Goal: Use online tool/utility

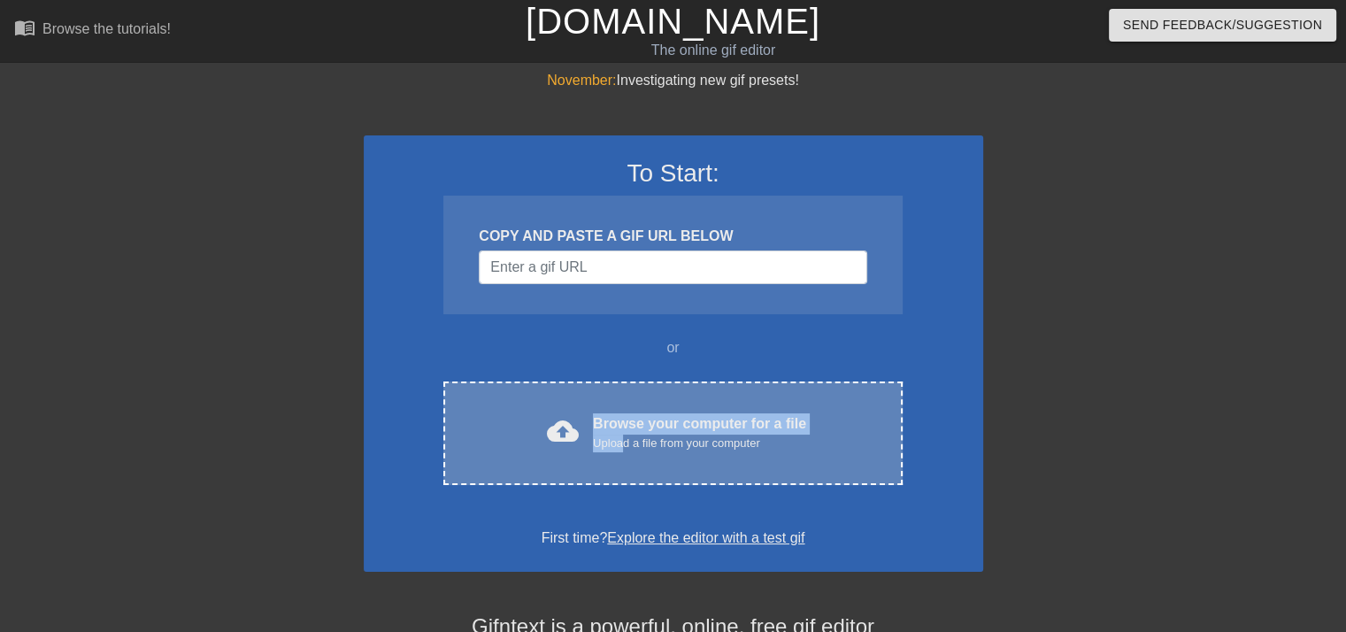
click at [624, 410] on div "cloud_upload Browse your computer for a file Upload a file from your computer C…" at bounding box center [672, 433] width 458 height 104
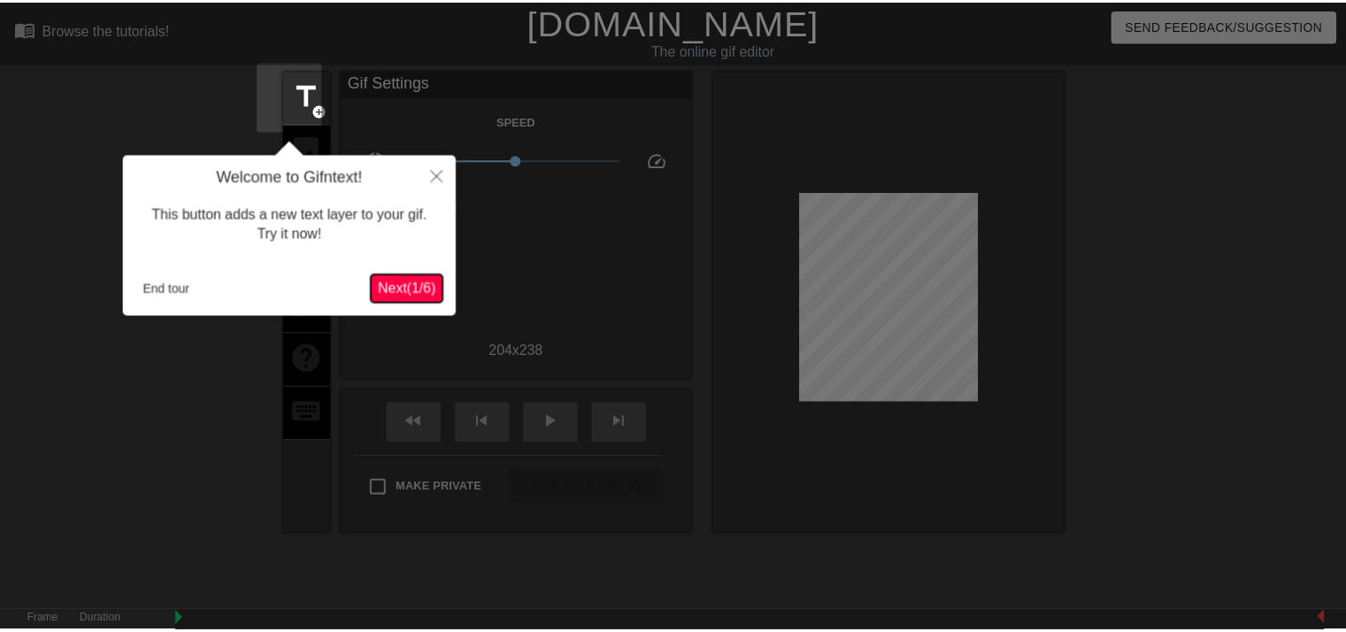
scroll to position [42, 0]
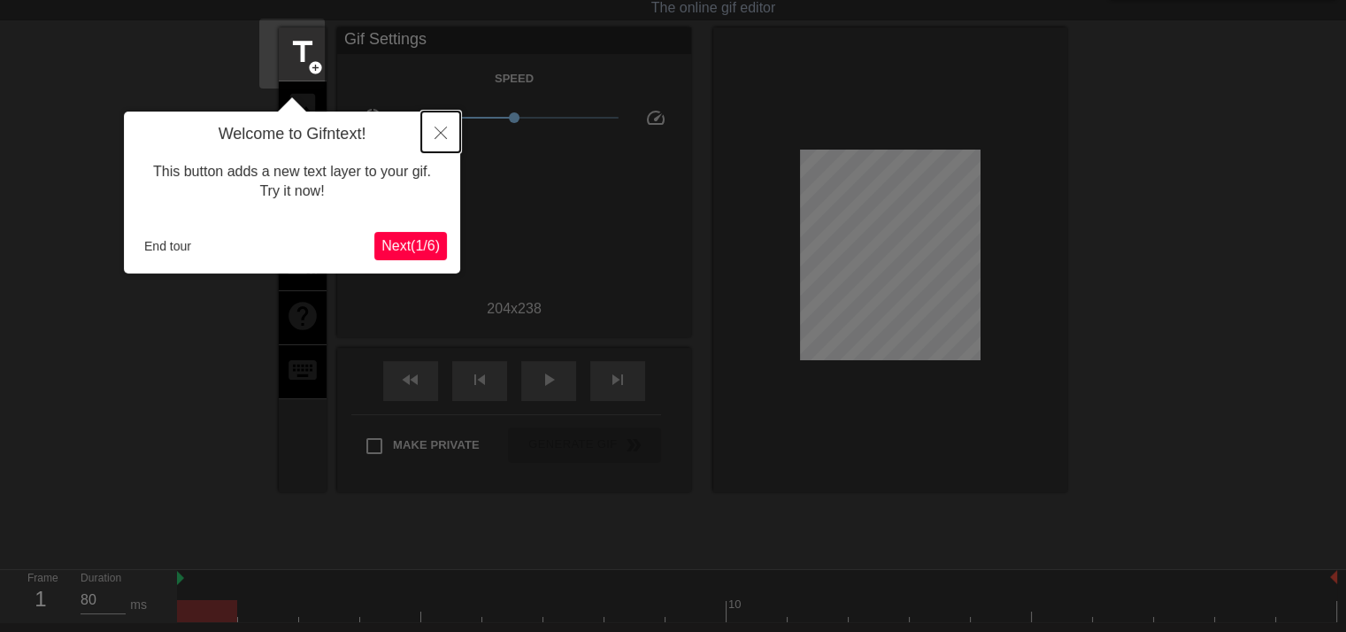
click at [444, 129] on icon "Close" at bounding box center [441, 133] width 12 height 12
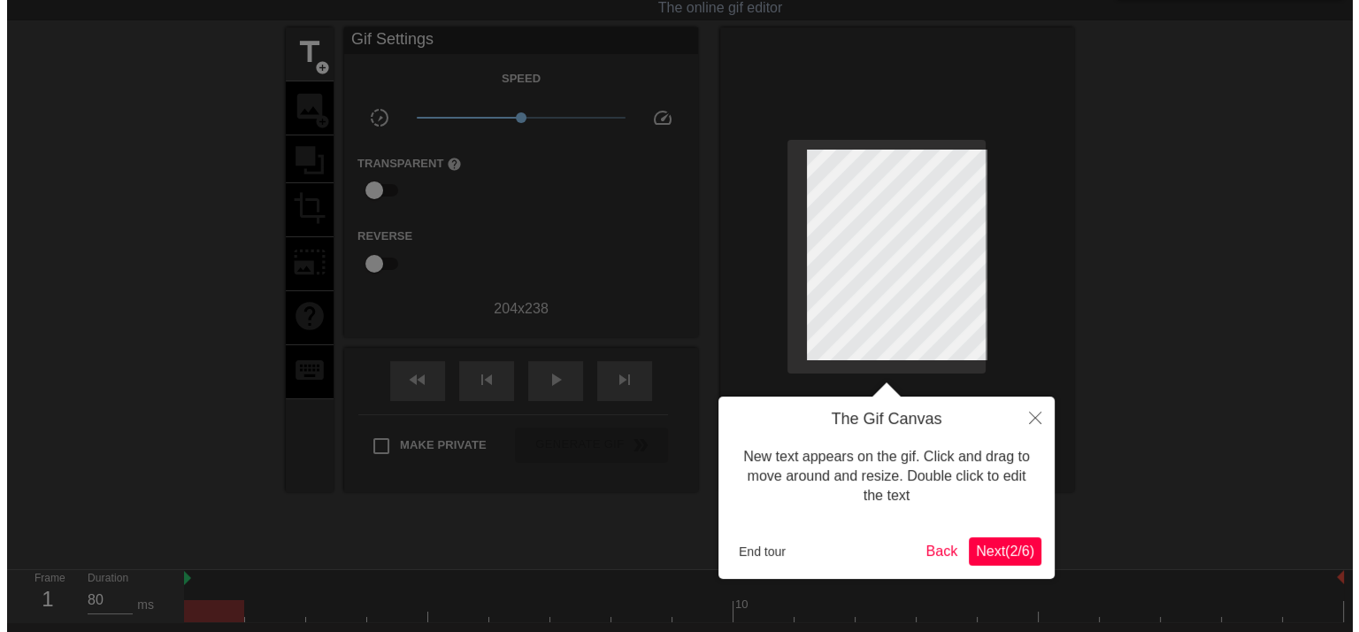
scroll to position [0, 0]
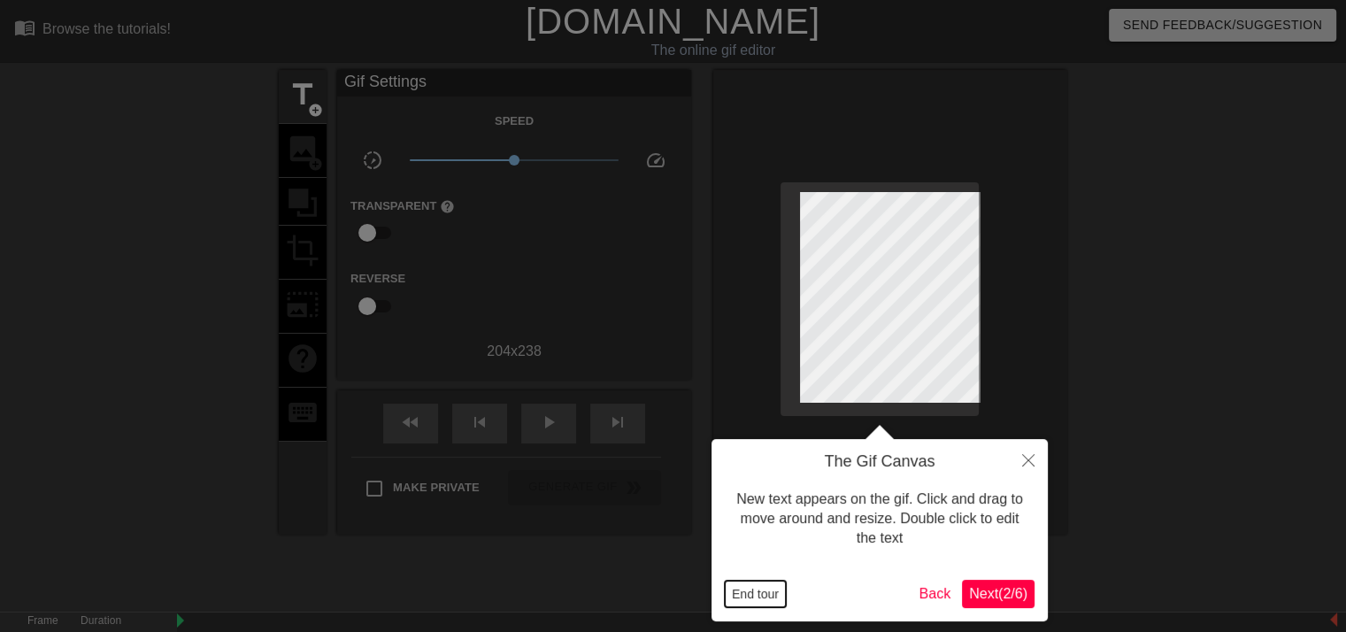
click at [775, 605] on button "End tour" at bounding box center [755, 594] width 61 height 27
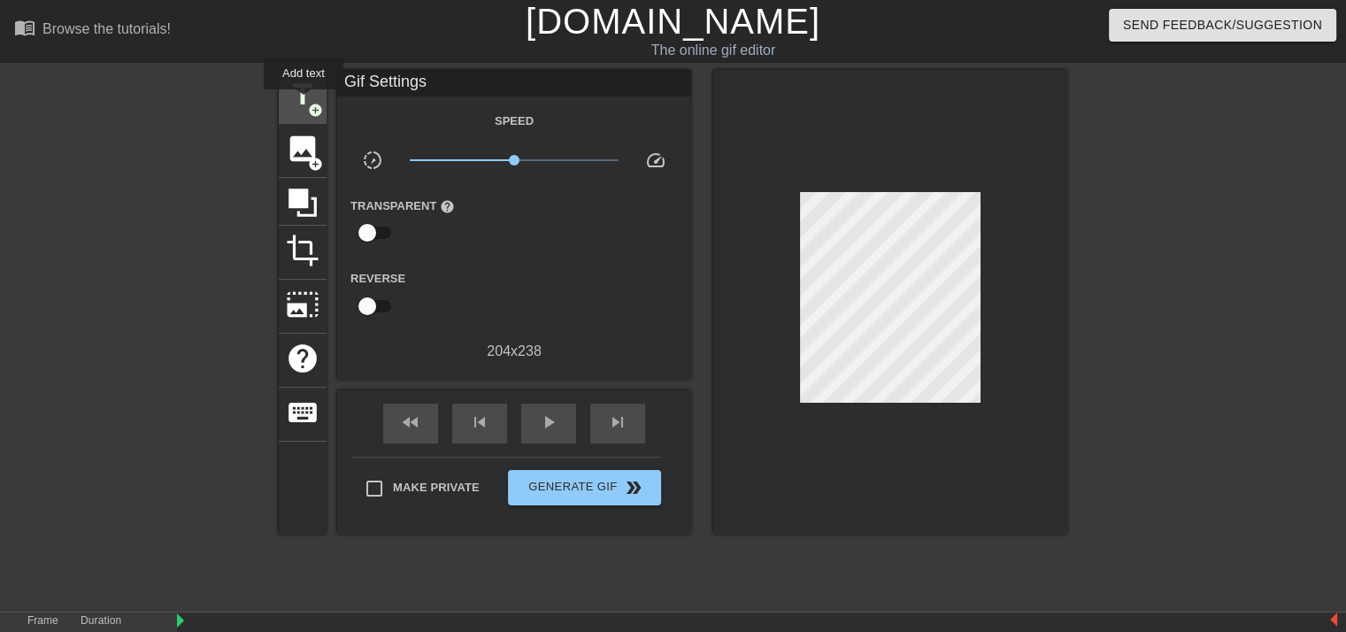
click at [308, 103] on span "add_circle" at bounding box center [315, 110] width 15 height 15
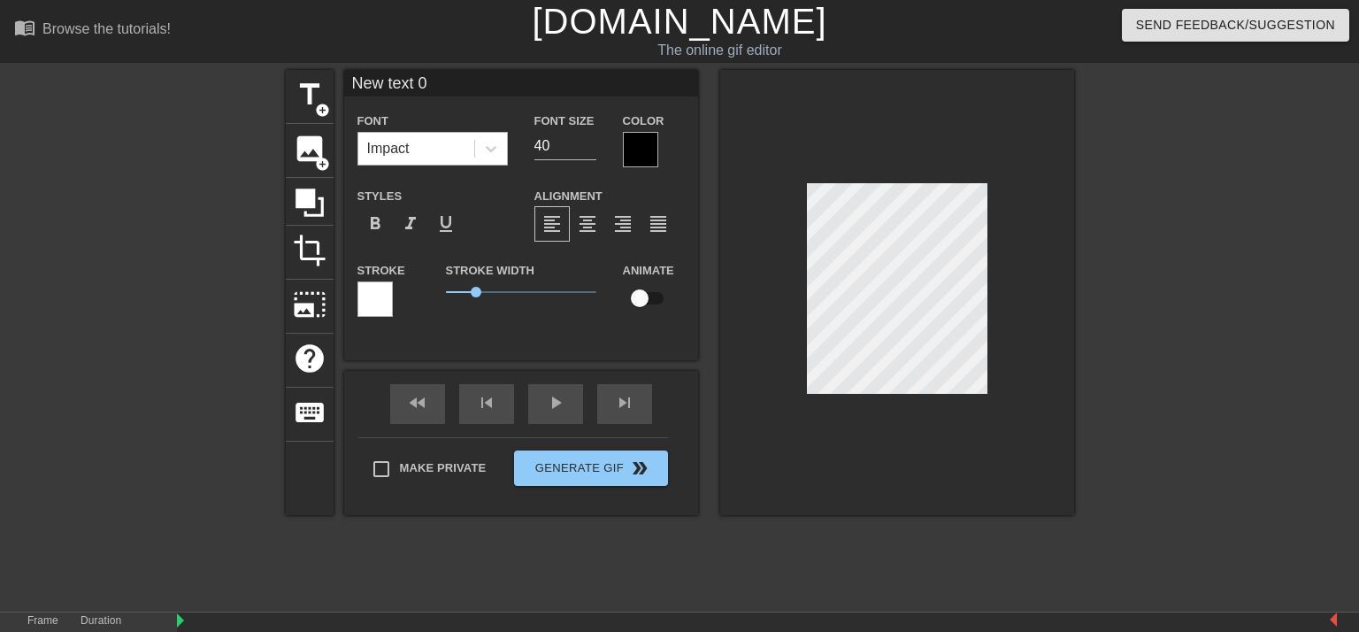
click at [398, 147] on div "Impact" at bounding box center [416, 149] width 116 height 32
type input "M"
type textarea "Ma"
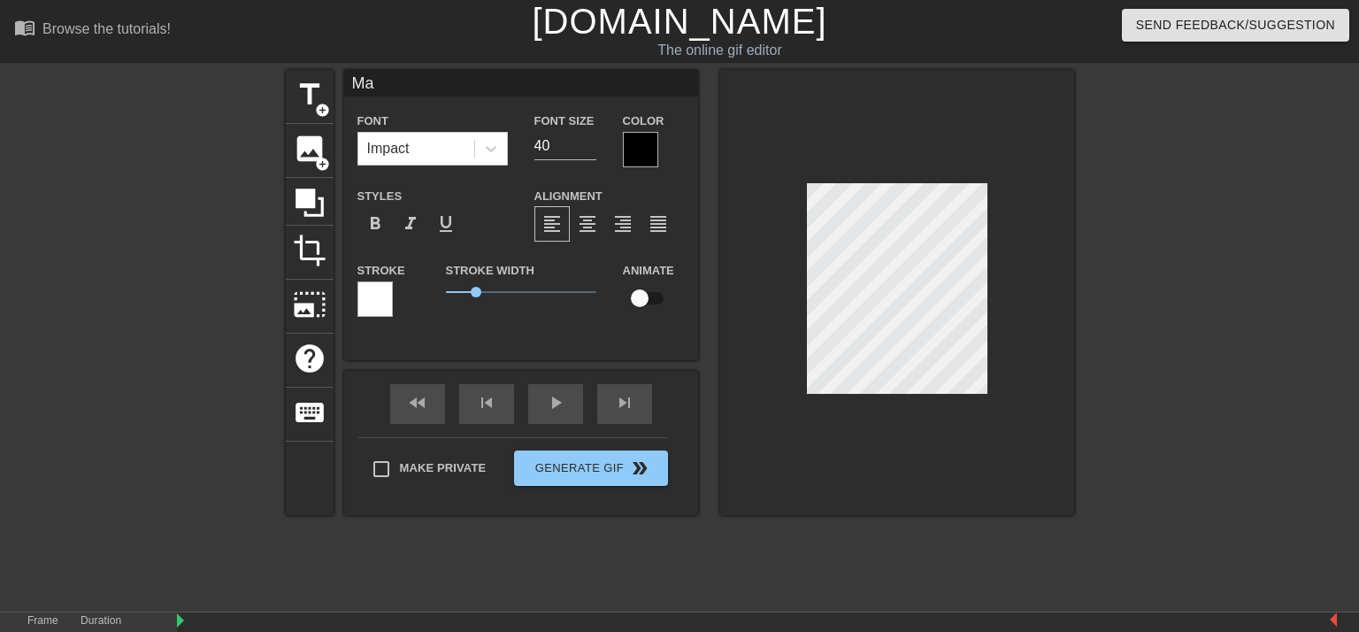
type input "Mah"
type textarea "Mah"
type input "Mahd"
type textarea "Mahd"
type input "Mahdi"
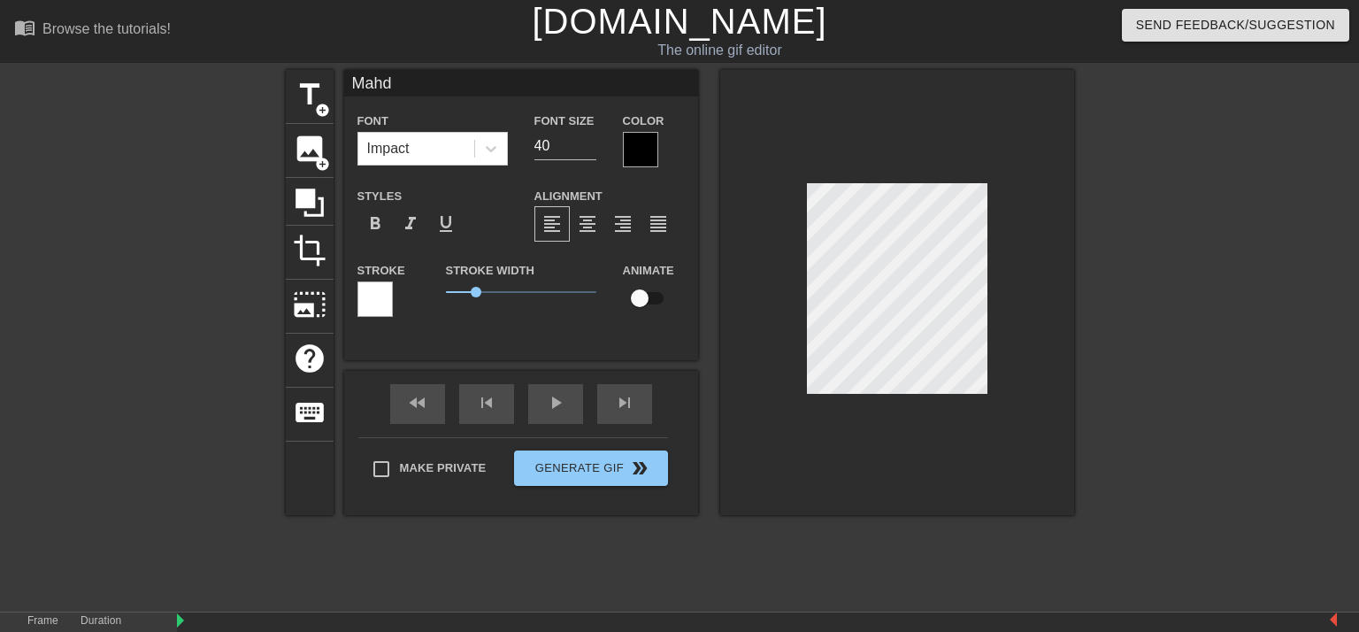
type textarea "Mahdi"
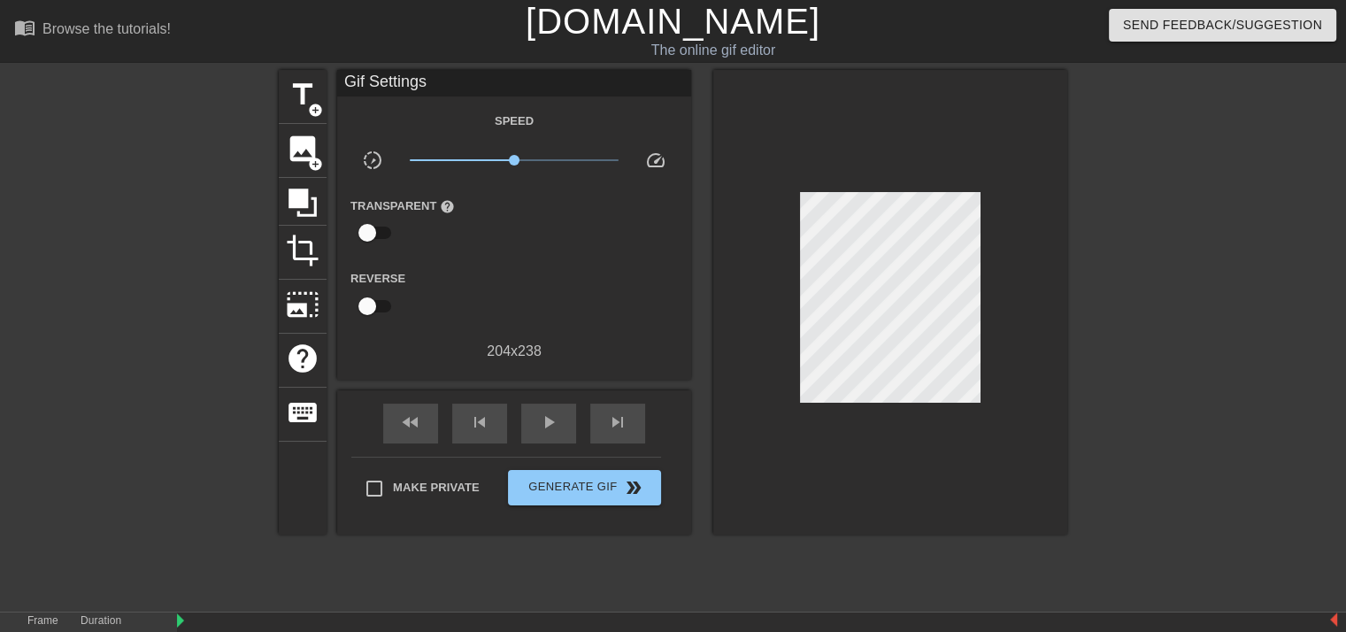
click at [1048, 429] on div at bounding box center [890, 302] width 354 height 465
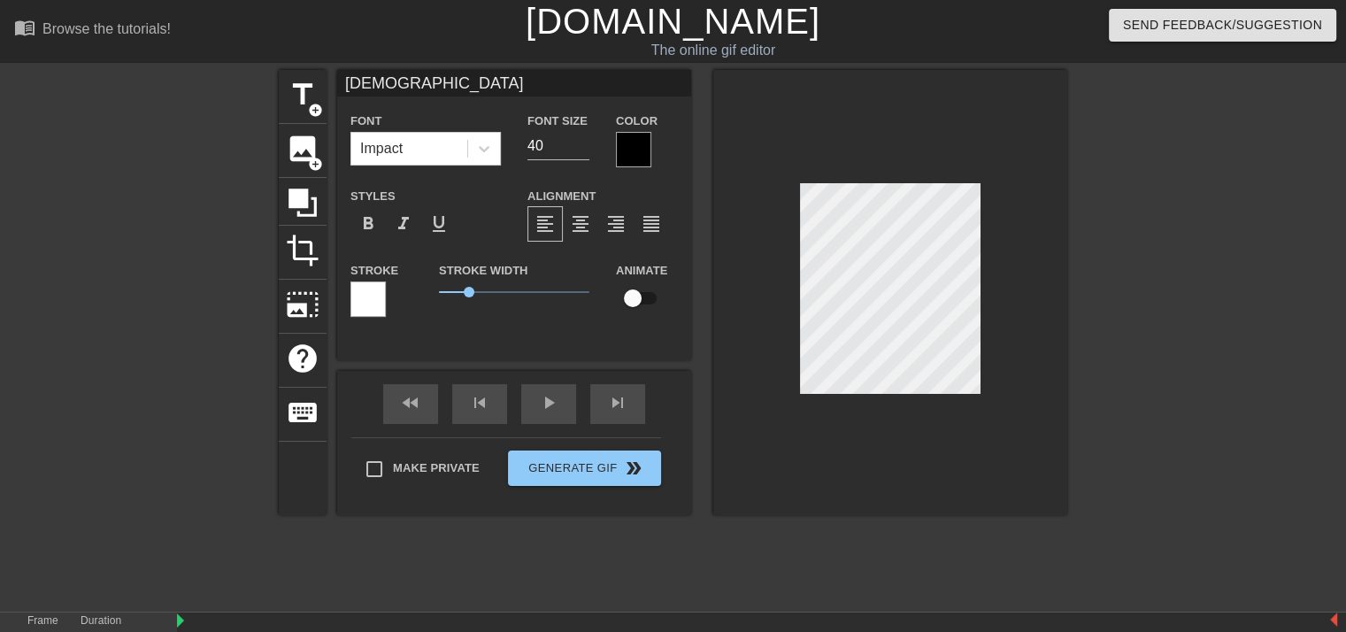
click at [892, 410] on div at bounding box center [890, 292] width 354 height 445
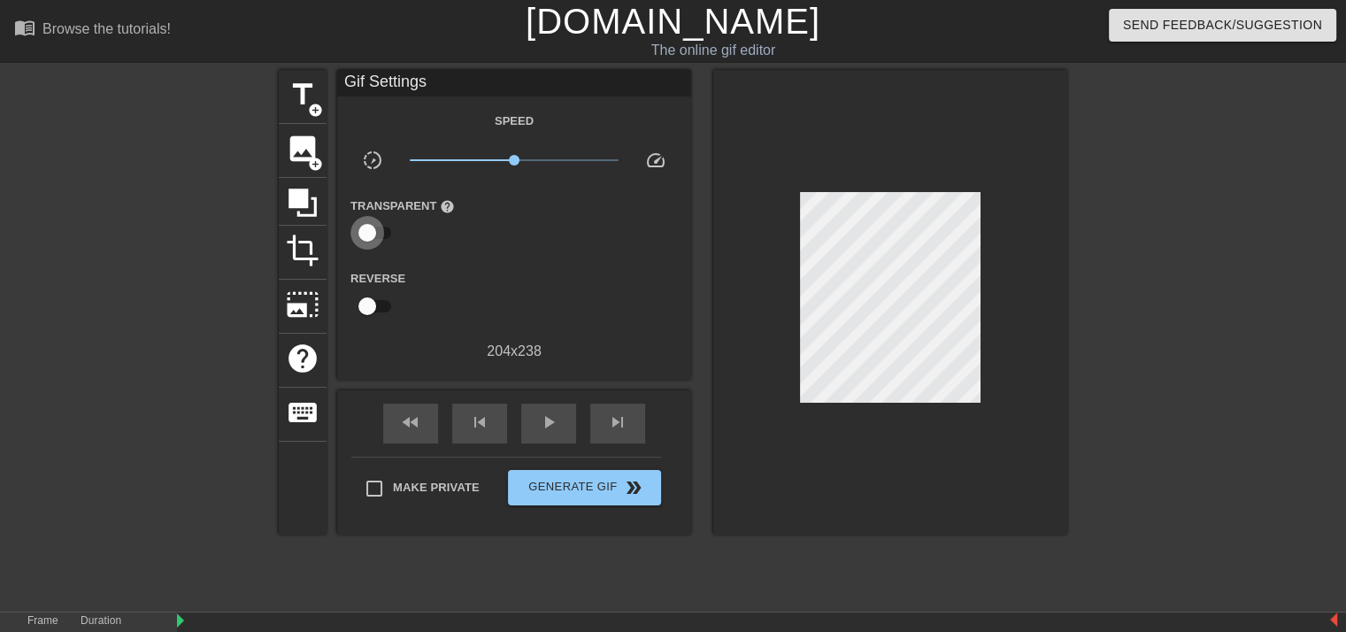
click at [355, 229] on input "checkbox" at bounding box center [367, 233] width 101 height 34
click at [355, 229] on input "checkbox" at bounding box center [384, 233] width 101 height 34
click at [357, 231] on input "checkbox" at bounding box center [367, 233] width 101 height 34
checkbox input "true"
click at [499, 229] on div at bounding box center [515, 233] width 35 height 35
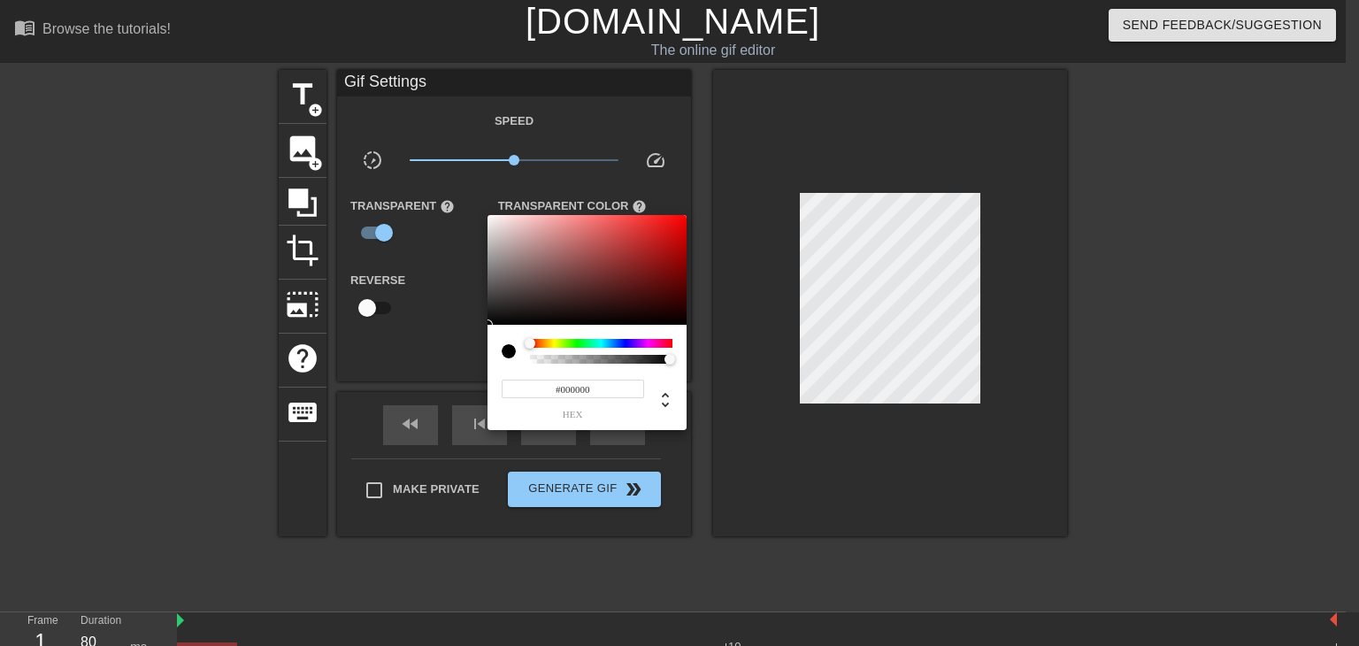
click at [506, 354] on div at bounding box center [509, 351] width 14 height 14
click at [1188, 289] on div at bounding box center [679, 323] width 1359 height 646
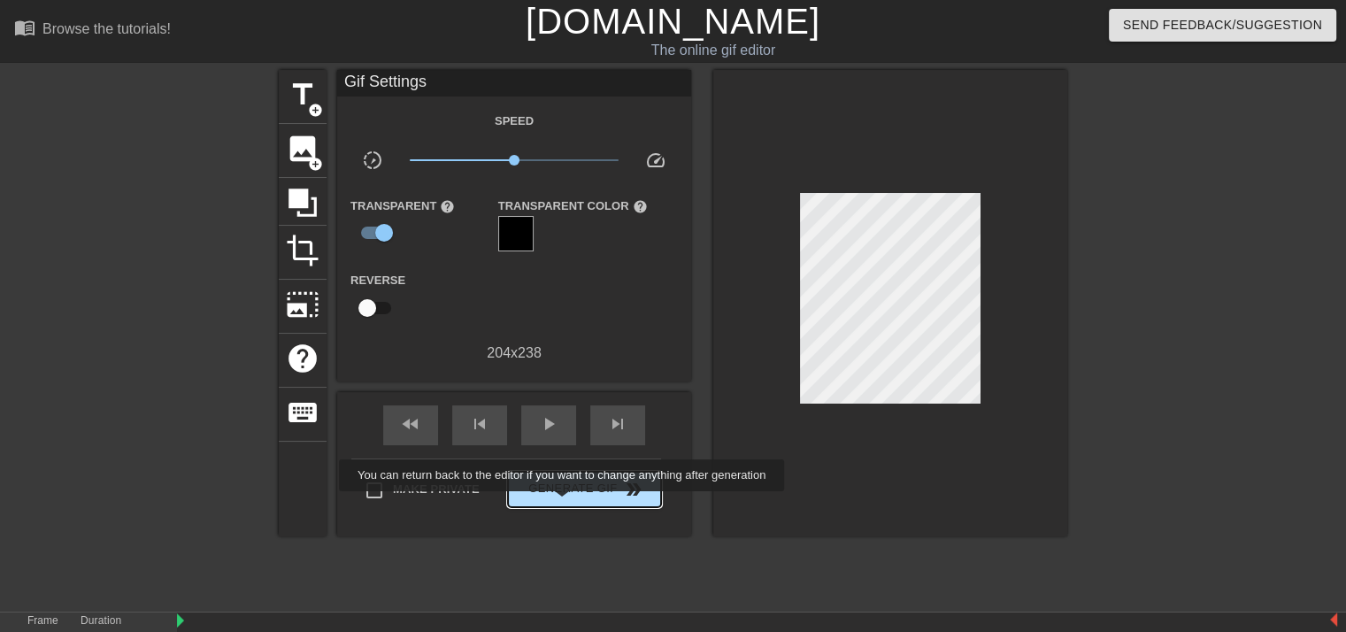
click at [582, 489] on span "Generate Gif double_arrow" at bounding box center [584, 489] width 139 height 21
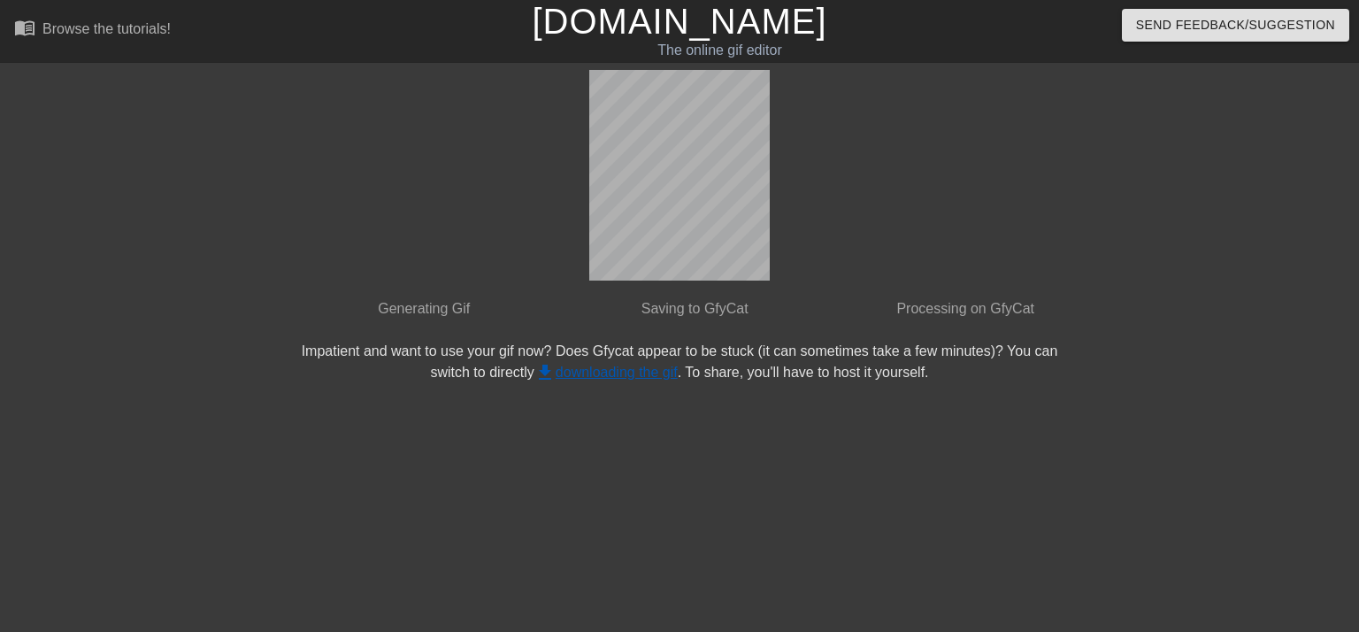
click at [678, 365] on link "get_app downloading the gif" at bounding box center [605, 372] width 143 height 15
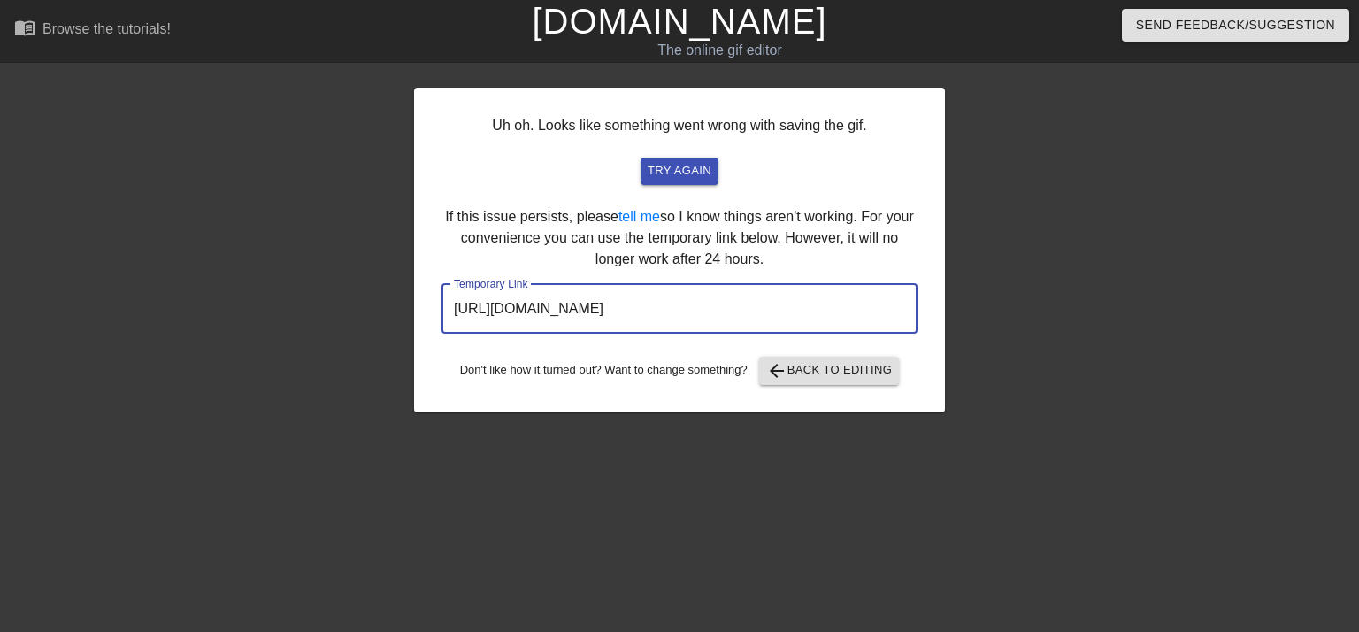
click at [775, 320] on input "https://www.gifntext.com/temp_generations/4LI3HyFD.gif" at bounding box center [680, 309] width 476 height 50
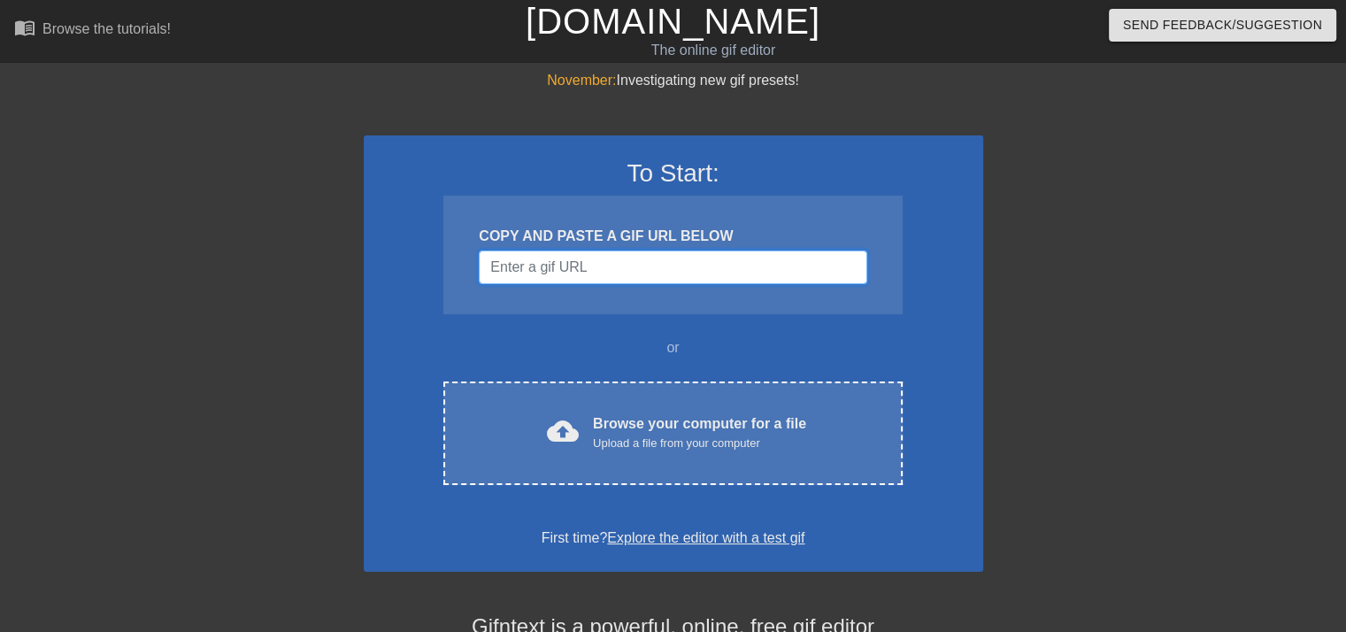
click at [738, 268] on input "Username" at bounding box center [673, 267] width 388 height 34
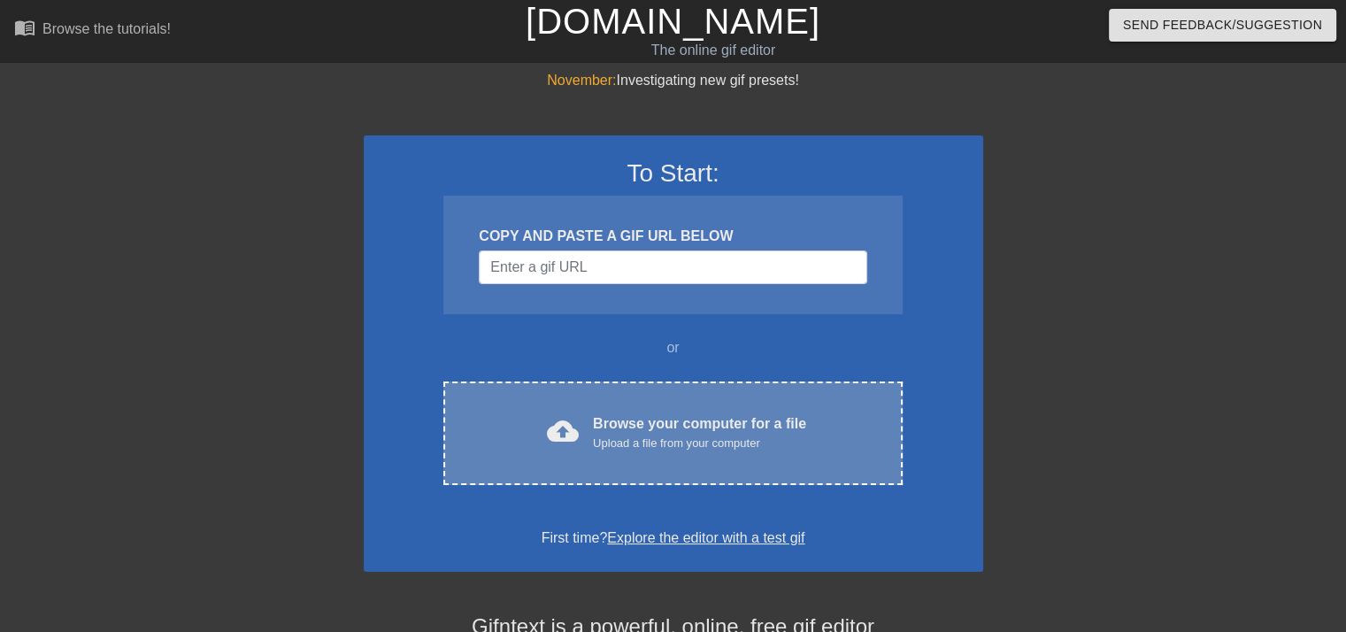
click at [641, 482] on div "cloud_upload Browse your computer for a file Upload a file from your computer C…" at bounding box center [672, 433] width 458 height 104
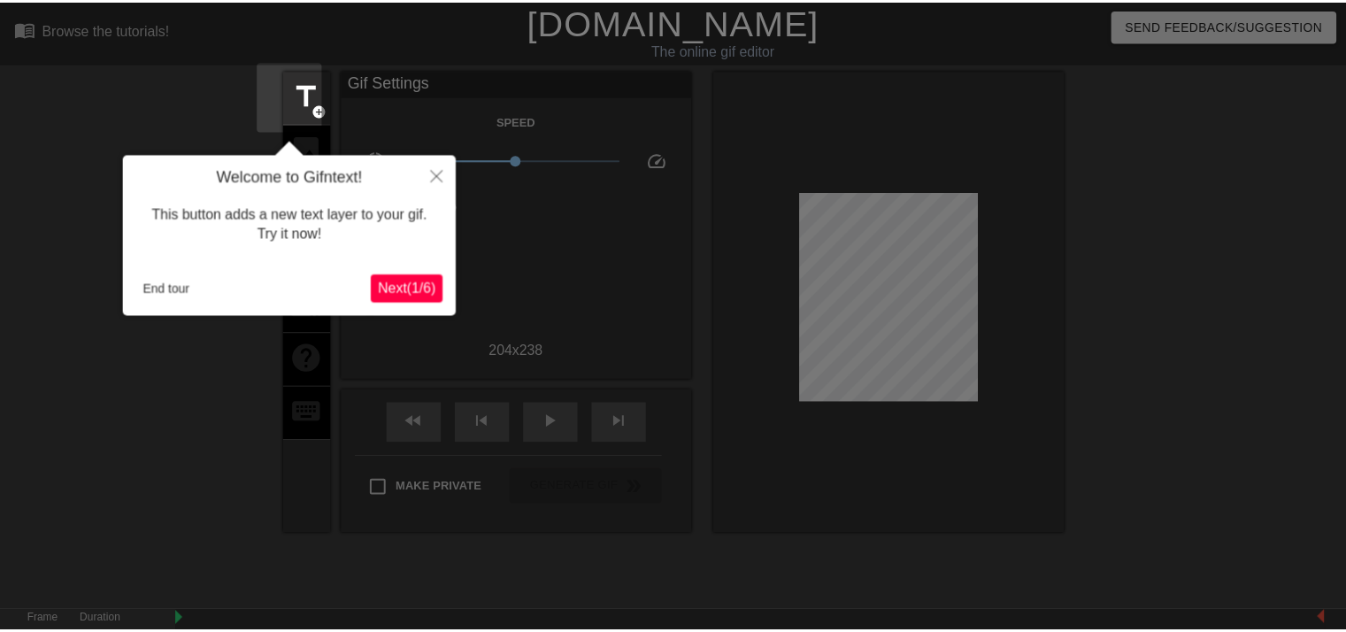
scroll to position [42, 0]
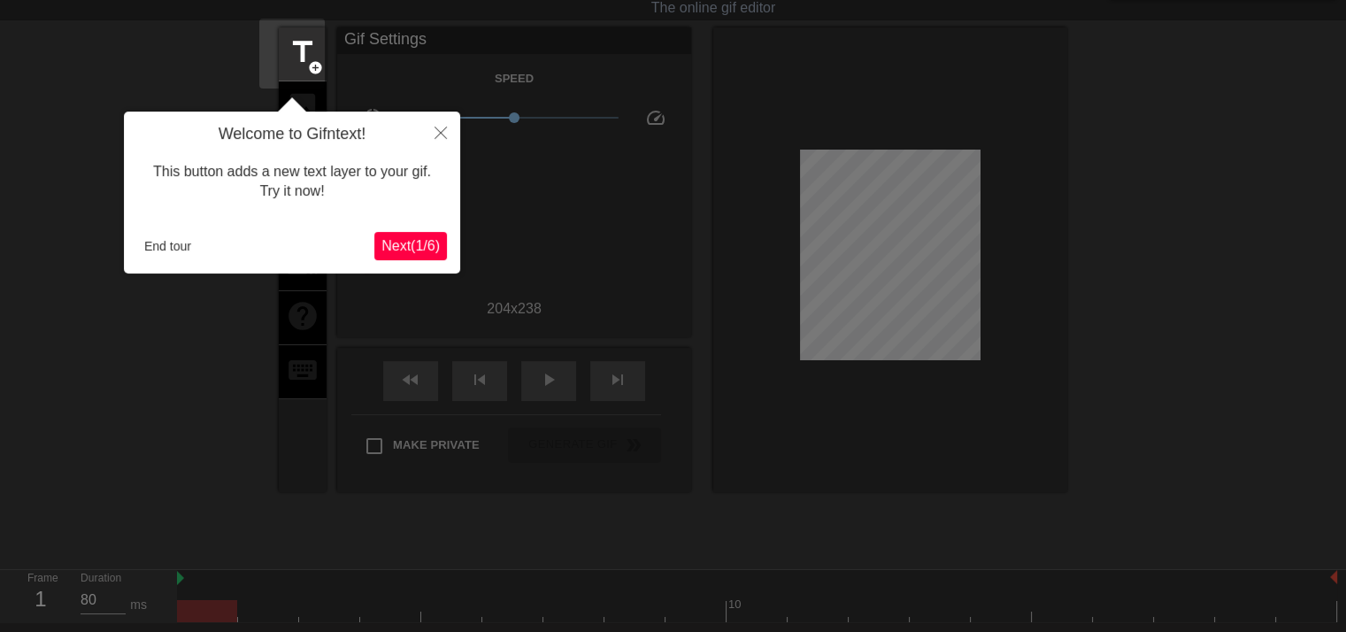
click at [428, 250] on span "Next ( 1 / 6 )" at bounding box center [410, 245] width 58 height 15
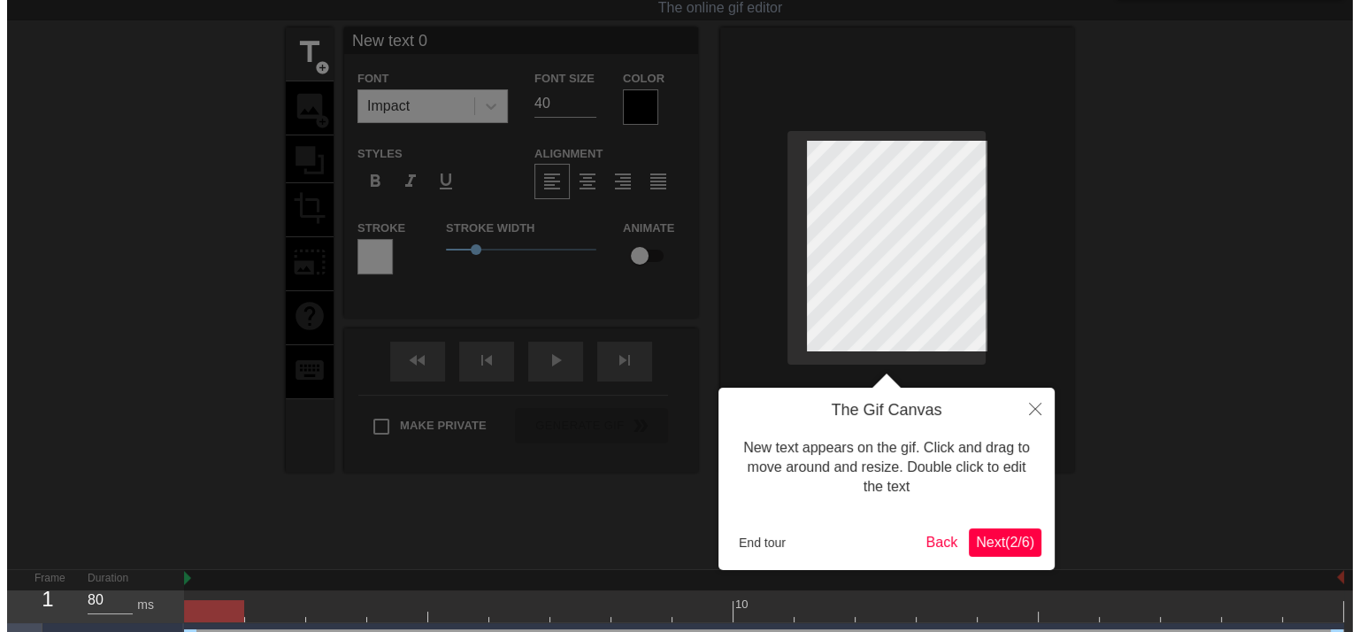
scroll to position [0, 0]
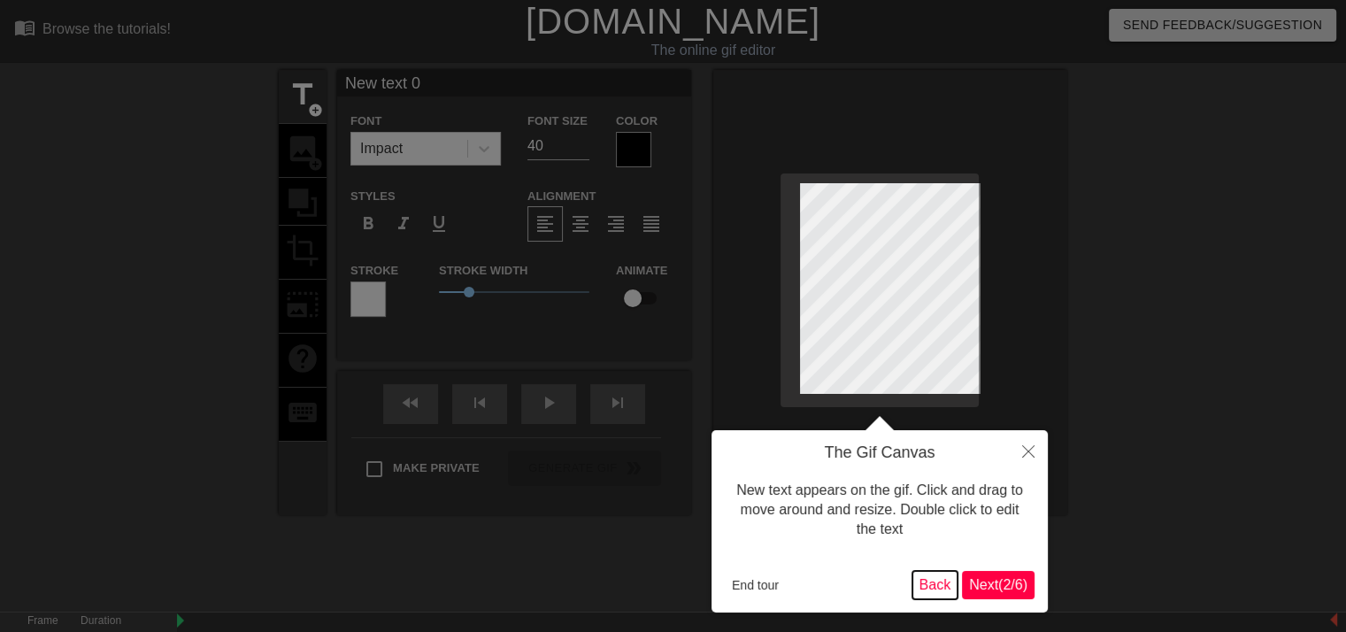
click at [934, 585] on button "Back" at bounding box center [935, 585] width 46 height 28
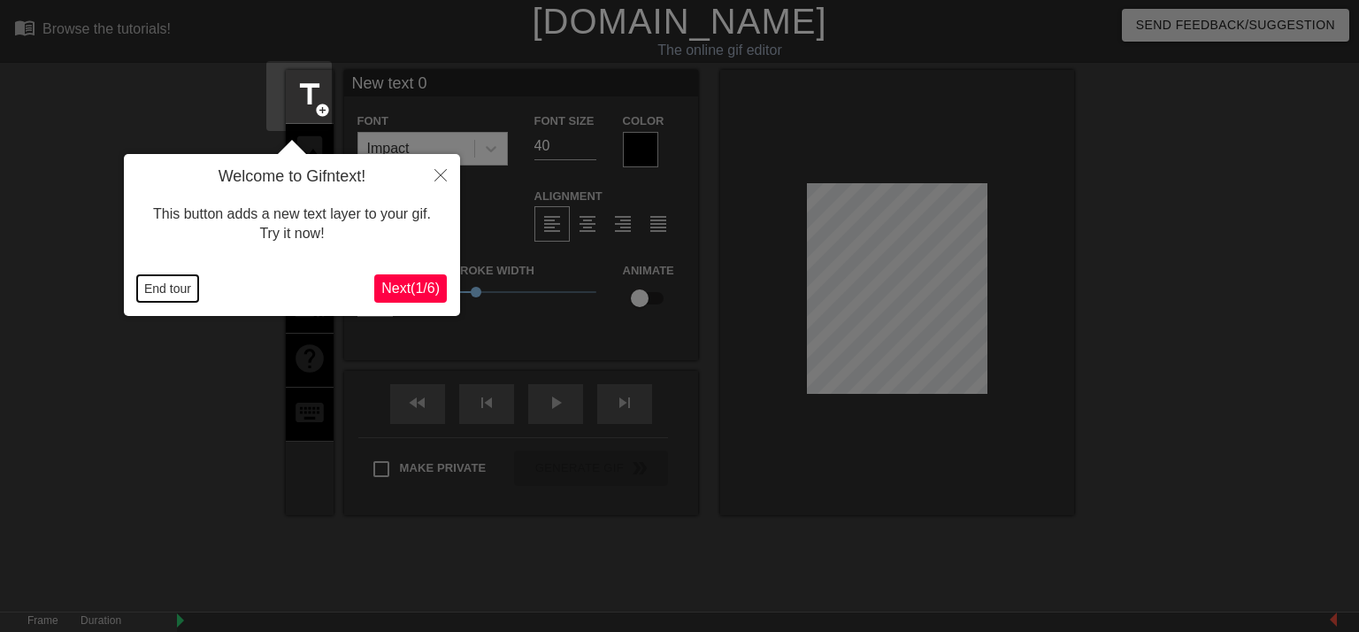
click at [188, 291] on button "End tour" at bounding box center [167, 288] width 61 height 27
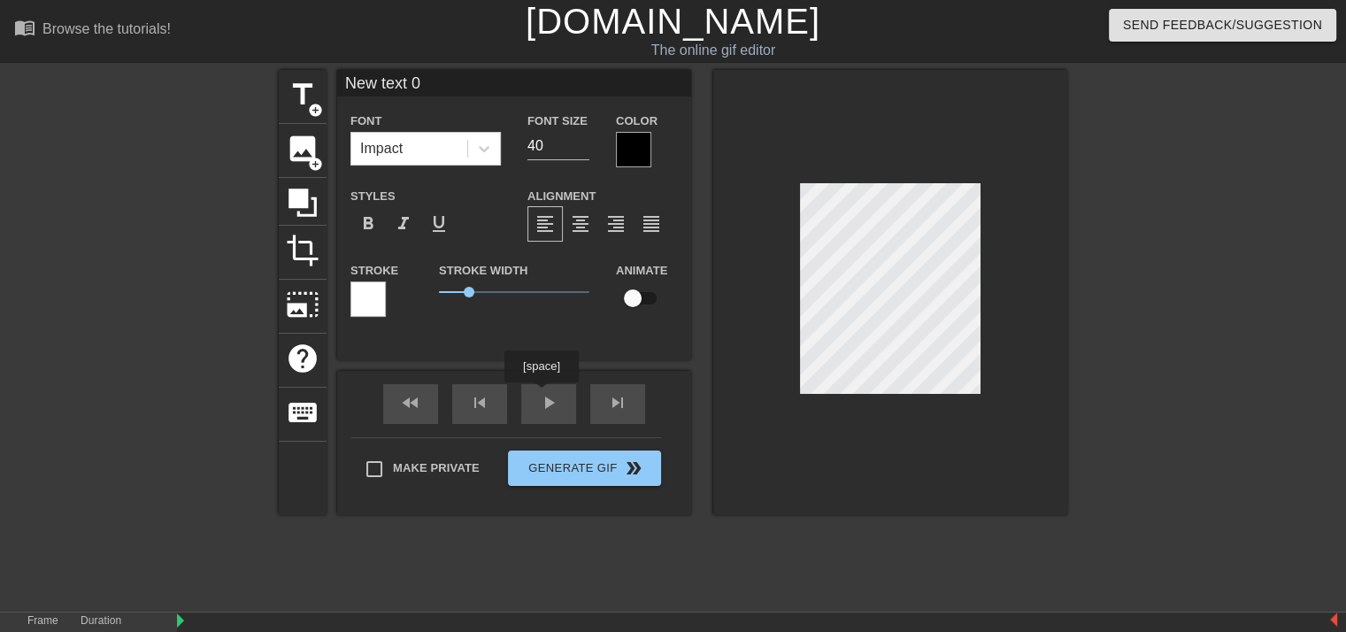
click at [541, 396] on div "fast_rewind skip_previous play_arrow skip_next" at bounding box center [514, 404] width 288 height 66
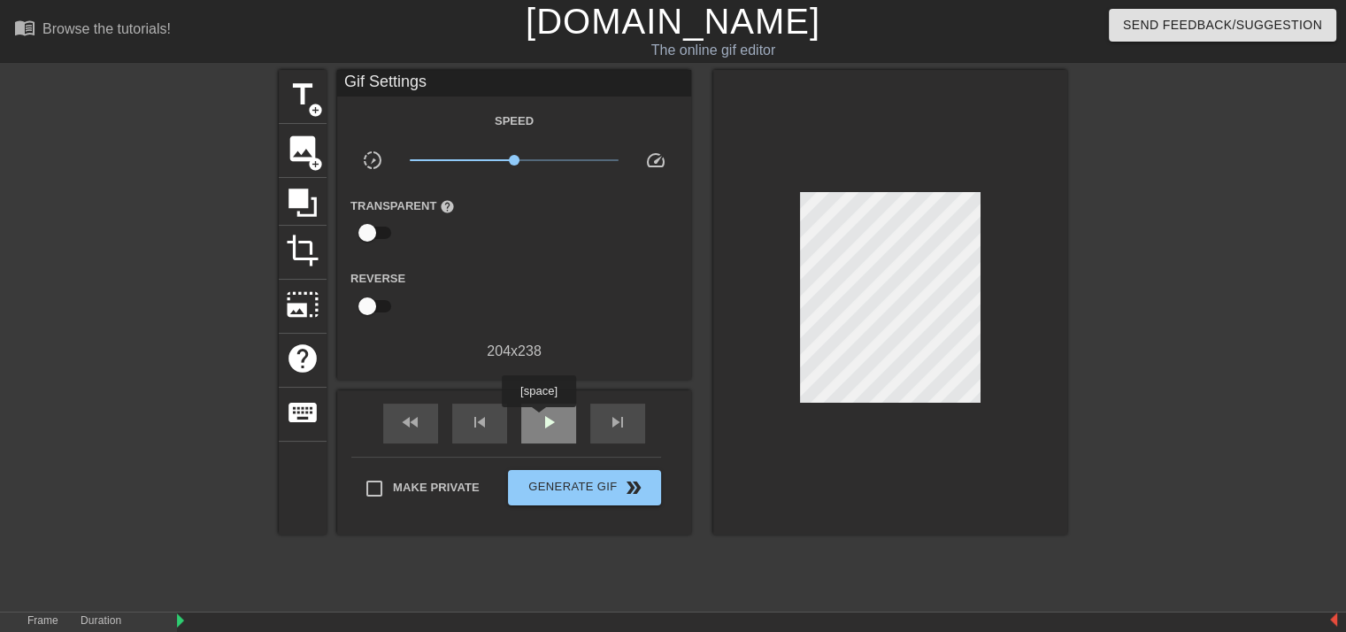
click at [538, 419] on span "play_arrow" at bounding box center [548, 421] width 21 height 21
click at [538, 419] on span "pause" at bounding box center [548, 421] width 21 height 21
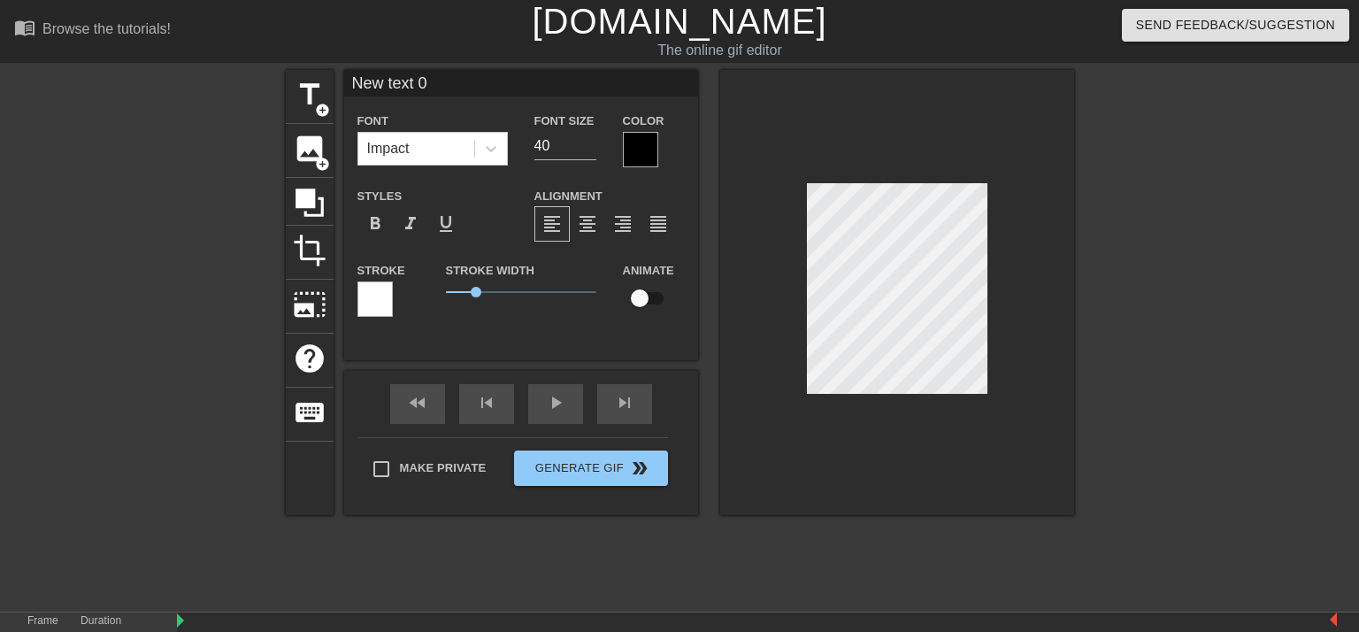
scroll to position [2, 4]
type input "ك"
type textarea "ك"
type input "كض"
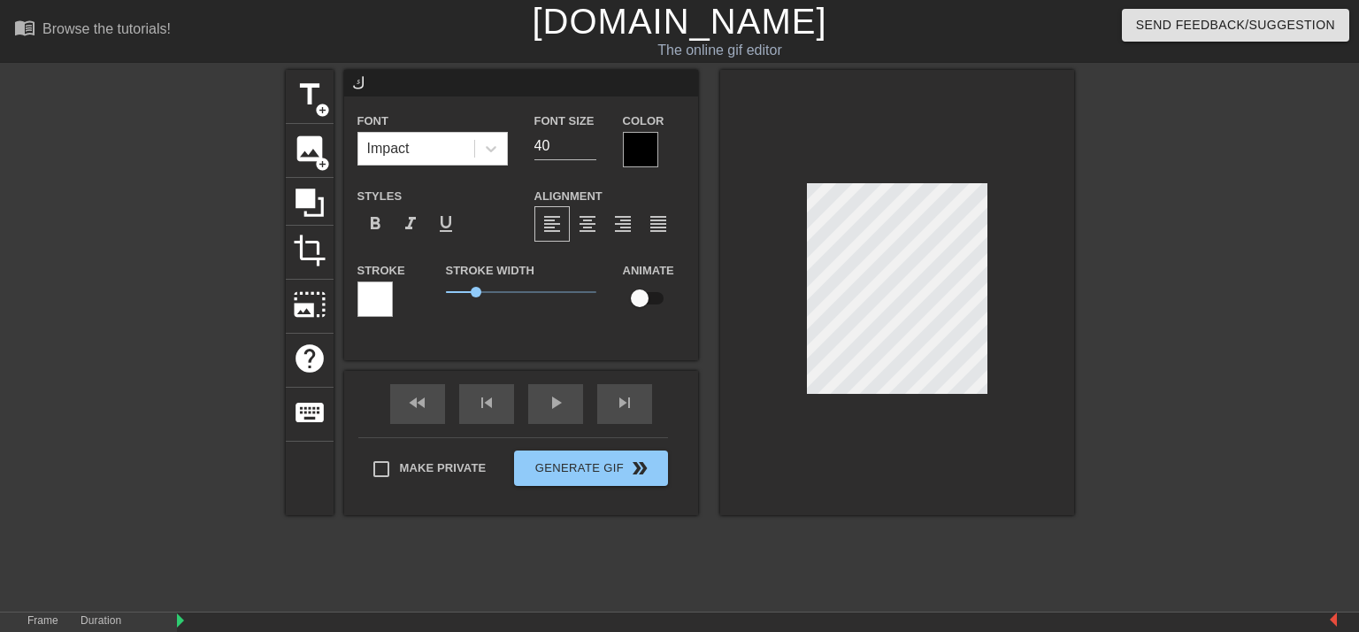
type textarea "كض"
type input "كضا"
type textarea "كضا"
type input "كض"
type textarea "كض"
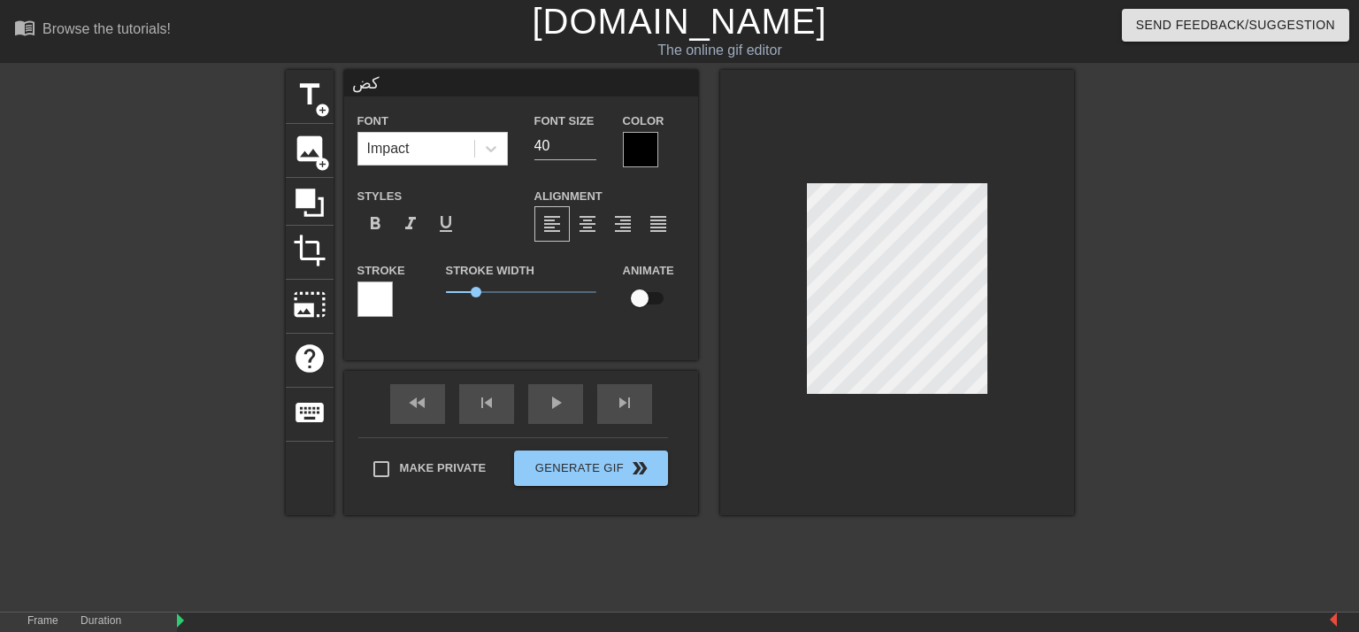
type input "ك"
type textarea "ك"
type input "م"
type textarea "م"
type input "مه"
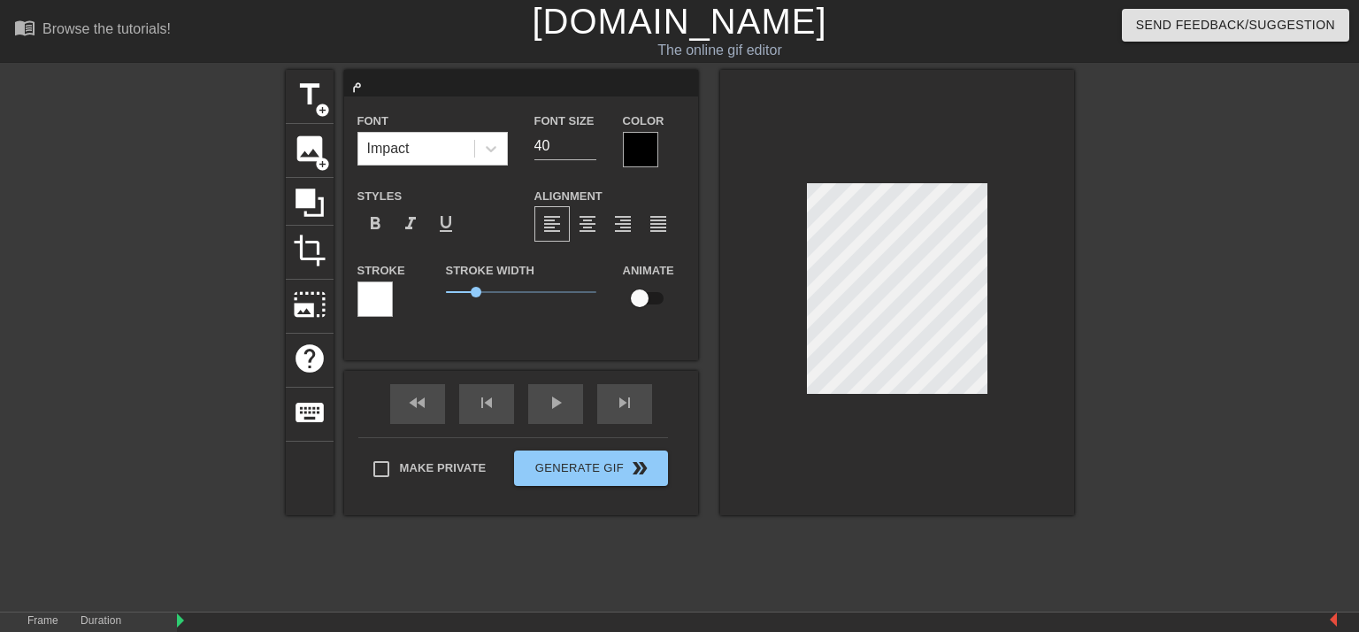
type textarea "مه"
type input "مهد"
type textarea "مهد"
type input "مه"
type textarea "مه"
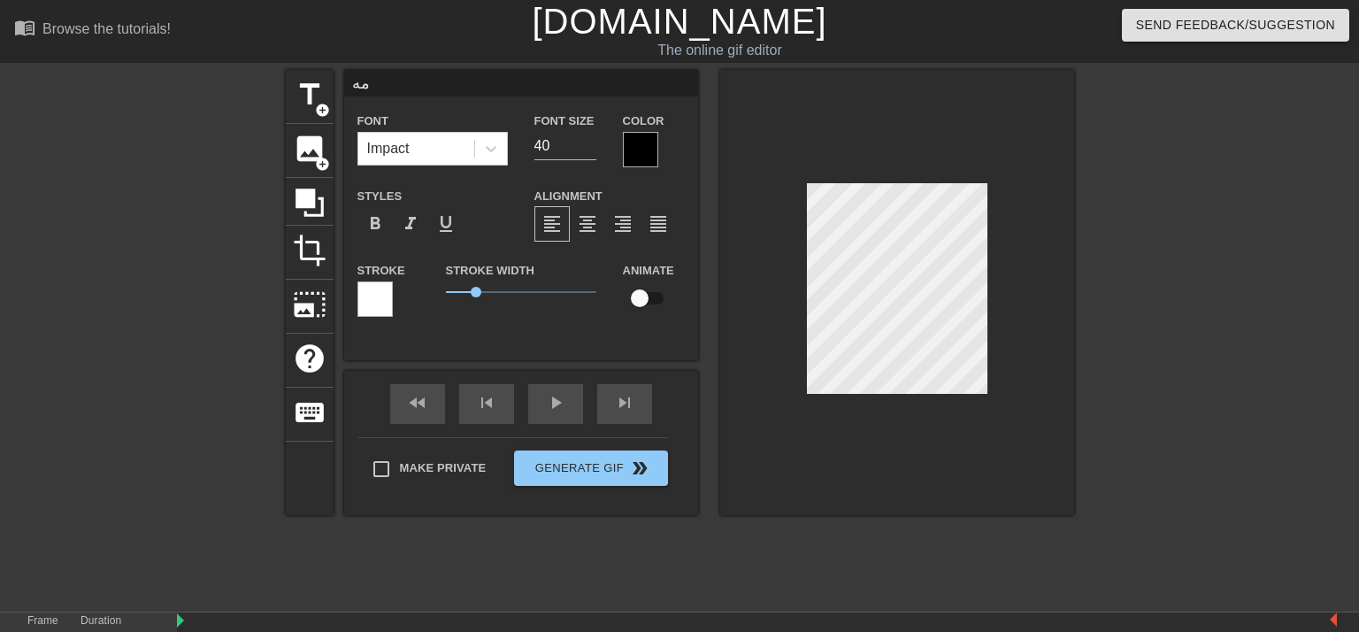
type input "م"
type textarea "م"
type input "ا"
type textarea "ا"
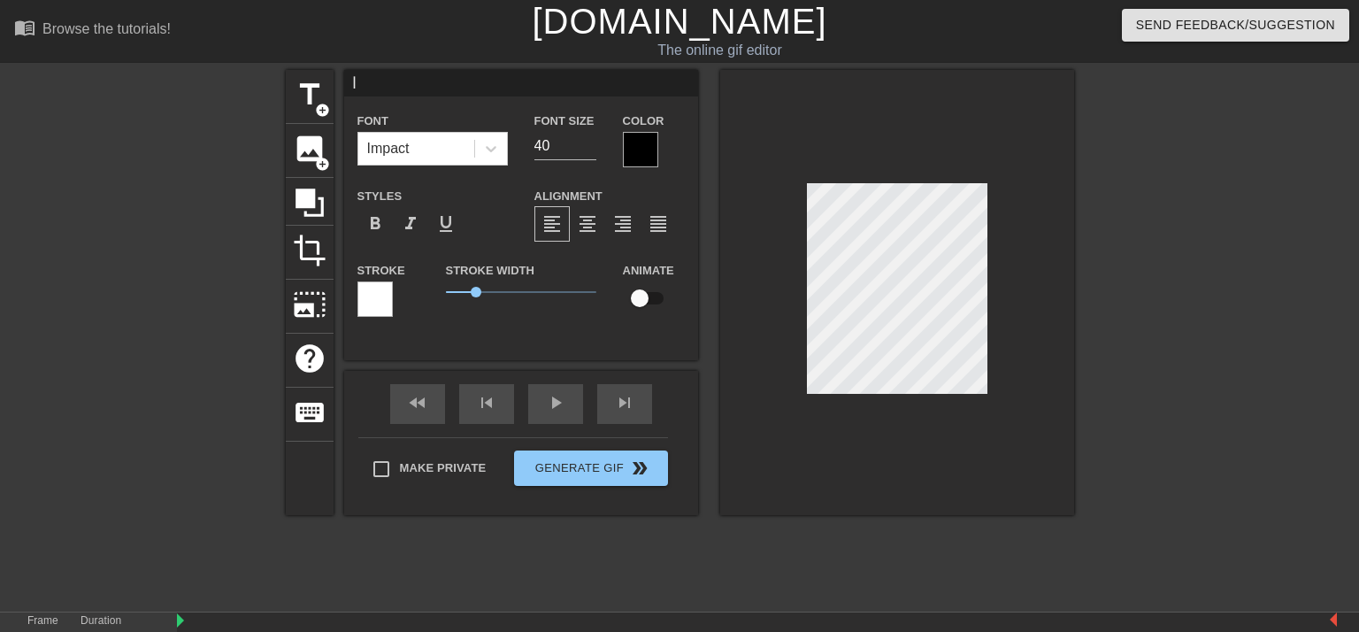
type input "اج"
type textarea "اج"
type input "اجم"
type textarea "اجم"
type input "اجمل"
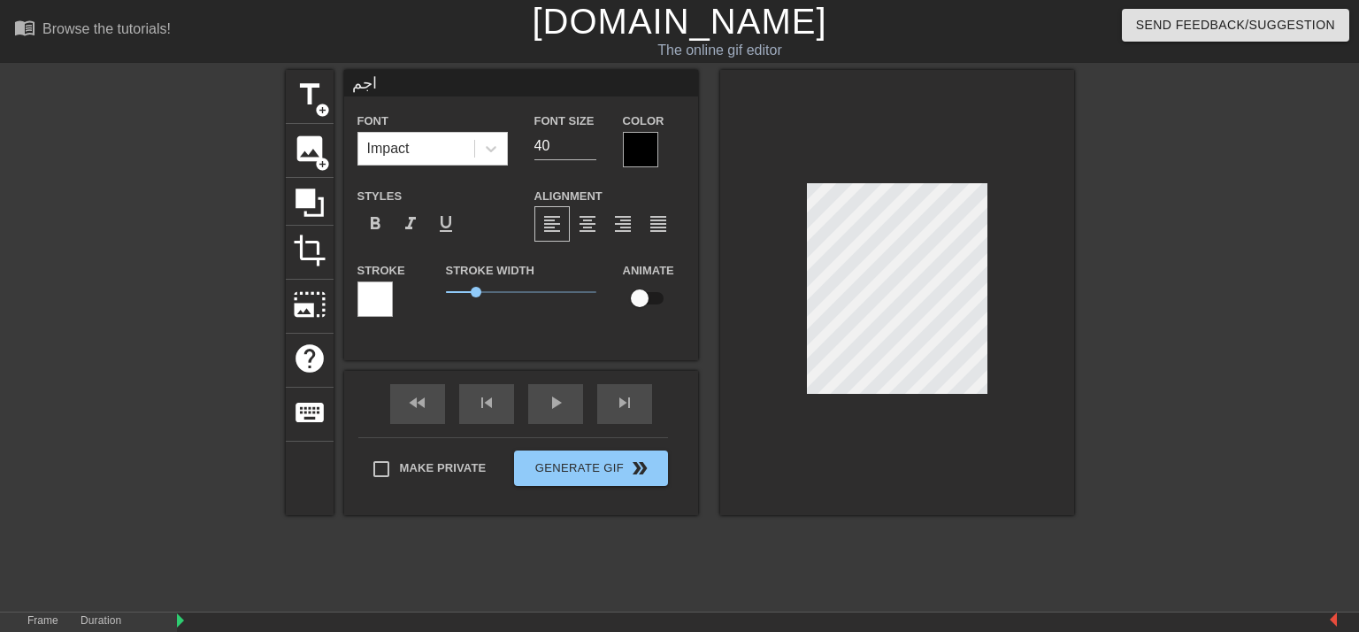
type textarea "اجمل"
type input "اجمل"
type textarea "اجمل"
type input "اجمل ص"
type textarea "اجمل ص"
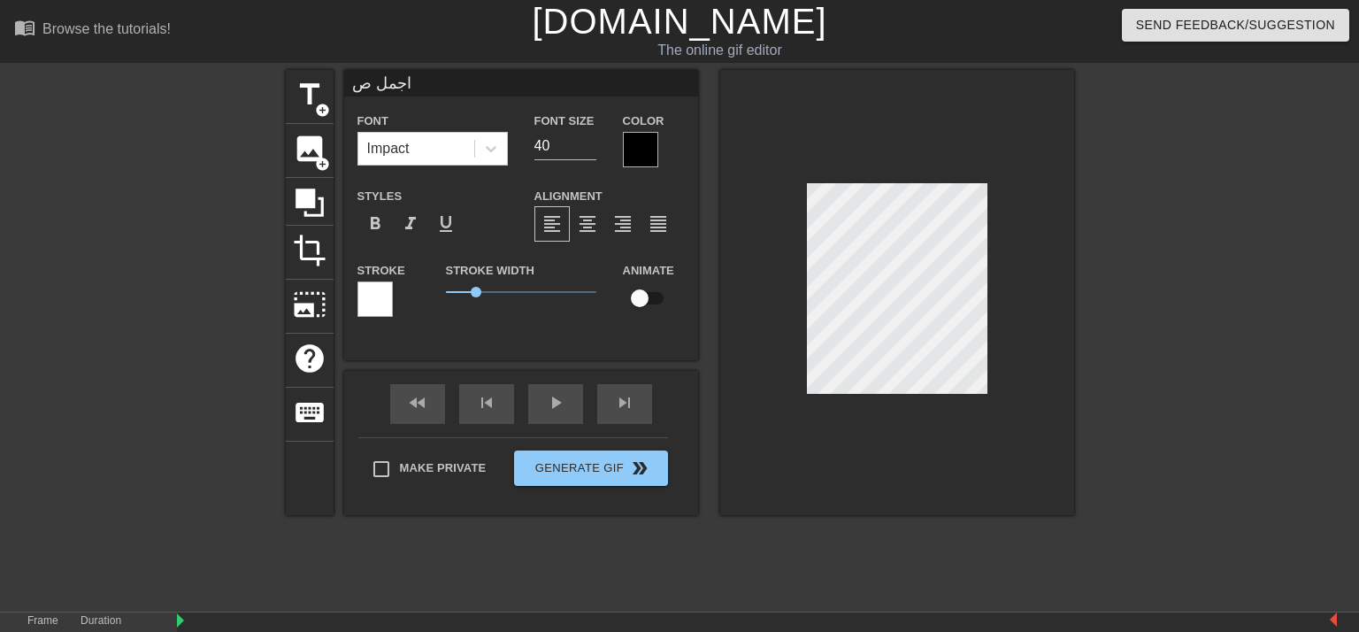
type input "اجمل صد"
type textarea "اجمل صد"
type input "اجمل صدف"
type textarea "اجمل صدف"
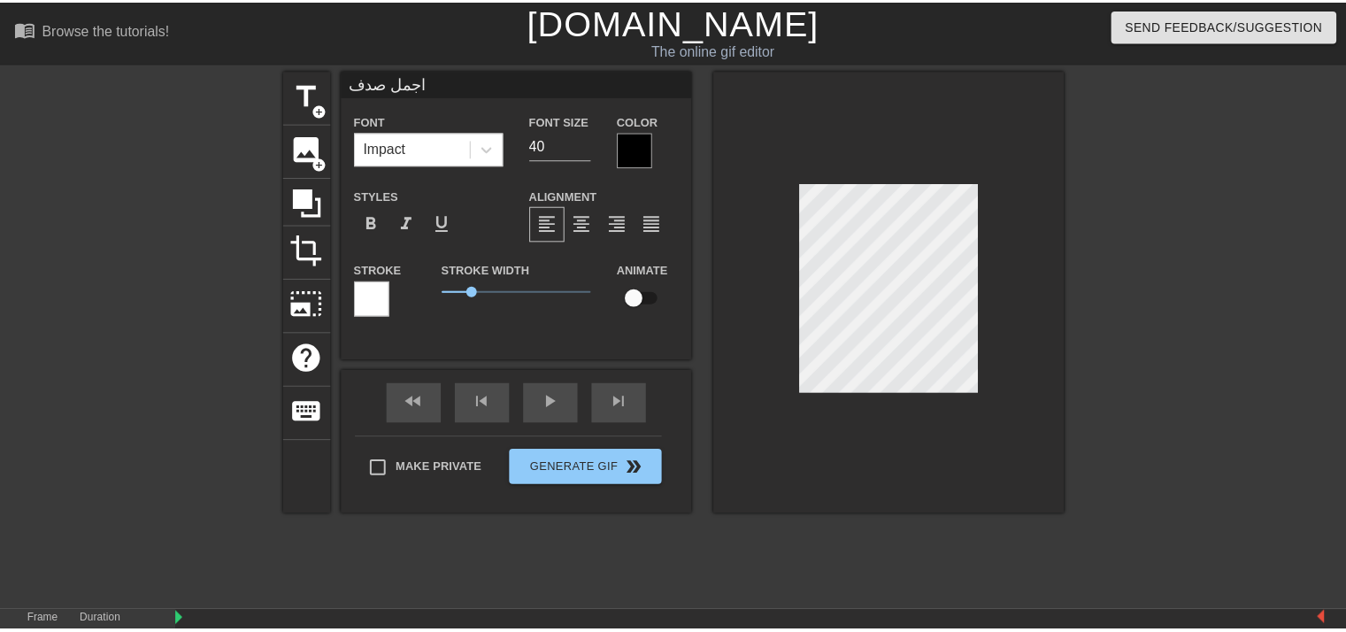
scroll to position [1, 4]
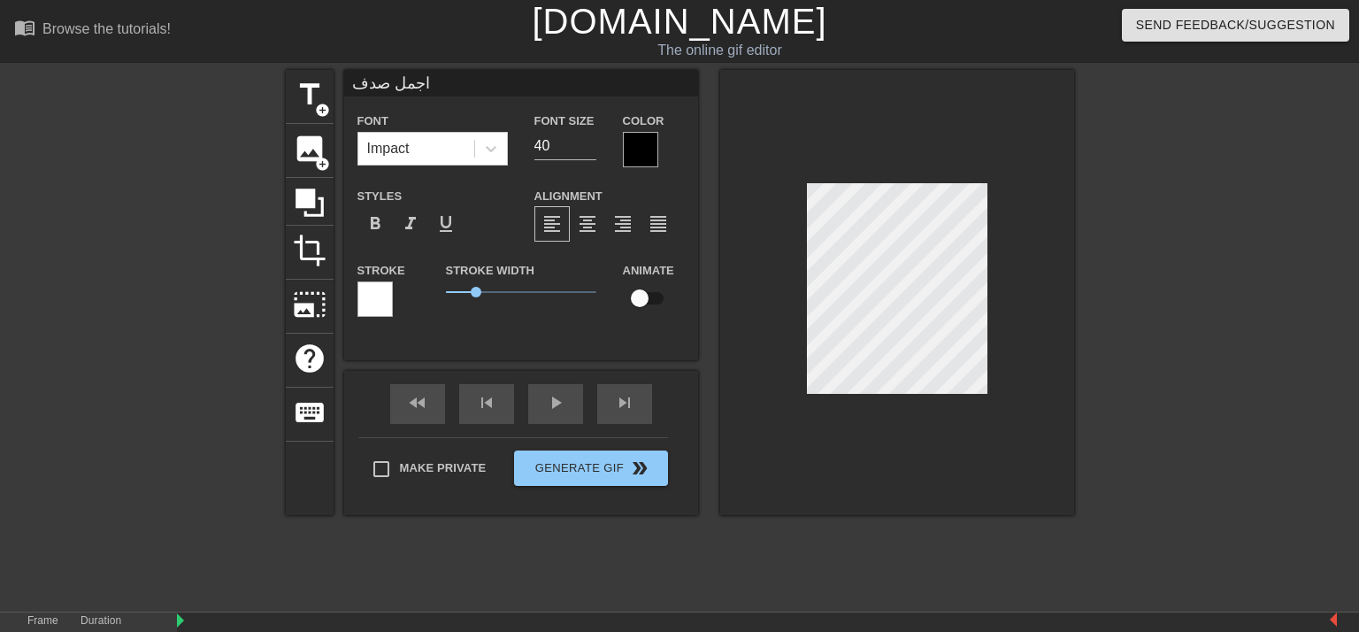
type input "اجمل صدفة"
type textarea "اجمل صدفة"
drag, startPoint x: 460, startPoint y: 293, endPoint x: 440, endPoint y: 295, distance: 20.4
click at [446, 295] on span "0.2" at bounding box center [451, 292] width 11 height 11
click at [624, 153] on div at bounding box center [640, 149] width 35 height 35
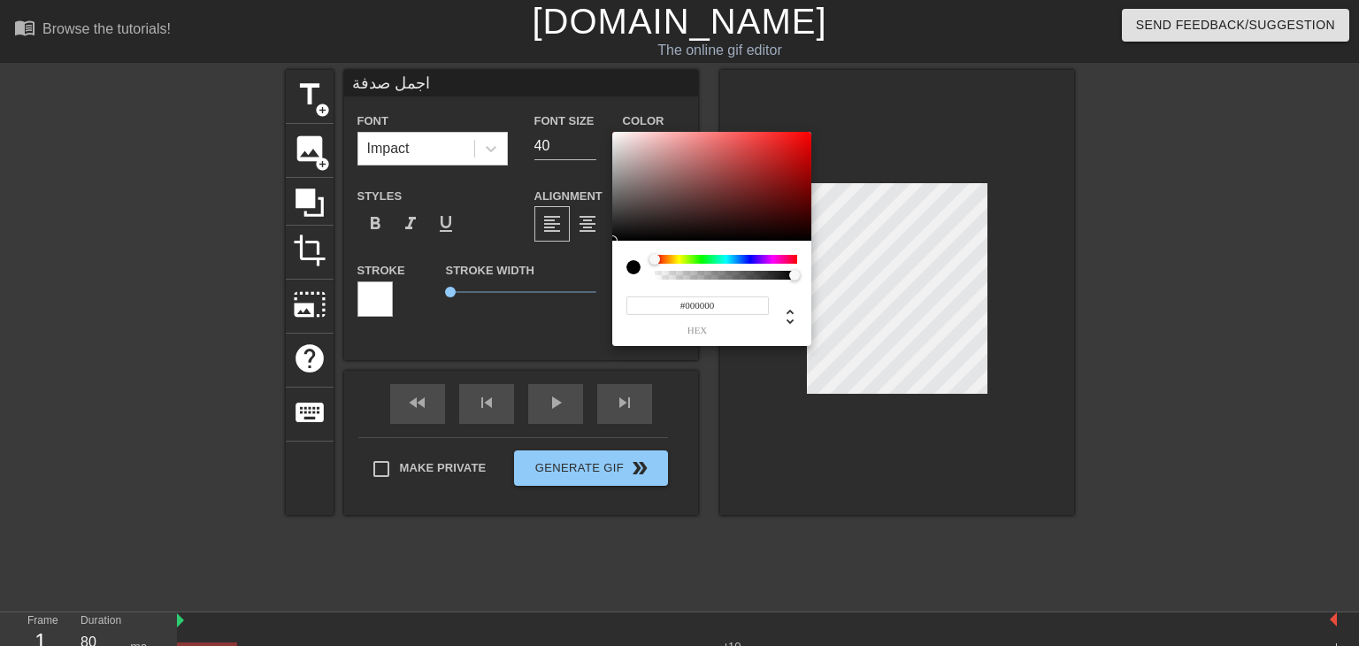
click at [631, 263] on div at bounding box center [634, 267] width 14 height 14
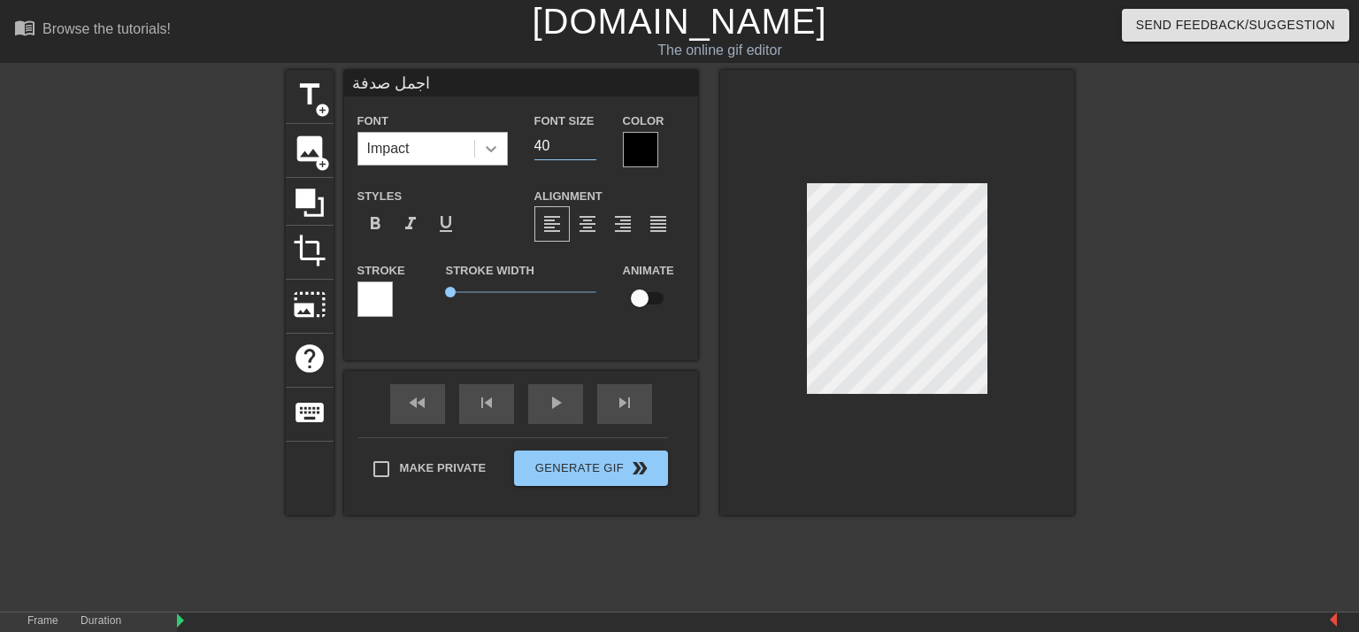
drag, startPoint x: 519, startPoint y: 150, endPoint x: 465, endPoint y: 150, distance: 54.9
click at [465, 150] on div "Font Impact Font Size 40 Color" at bounding box center [521, 139] width 354 height 58
type input "22"
click at [906, 425] on div at bounding box center [897, 292] width 354 height 445
drag, startPoint x: 442, startPoint y: 291, endPoint x: 458, endPoint y: 293, distance: 15.1
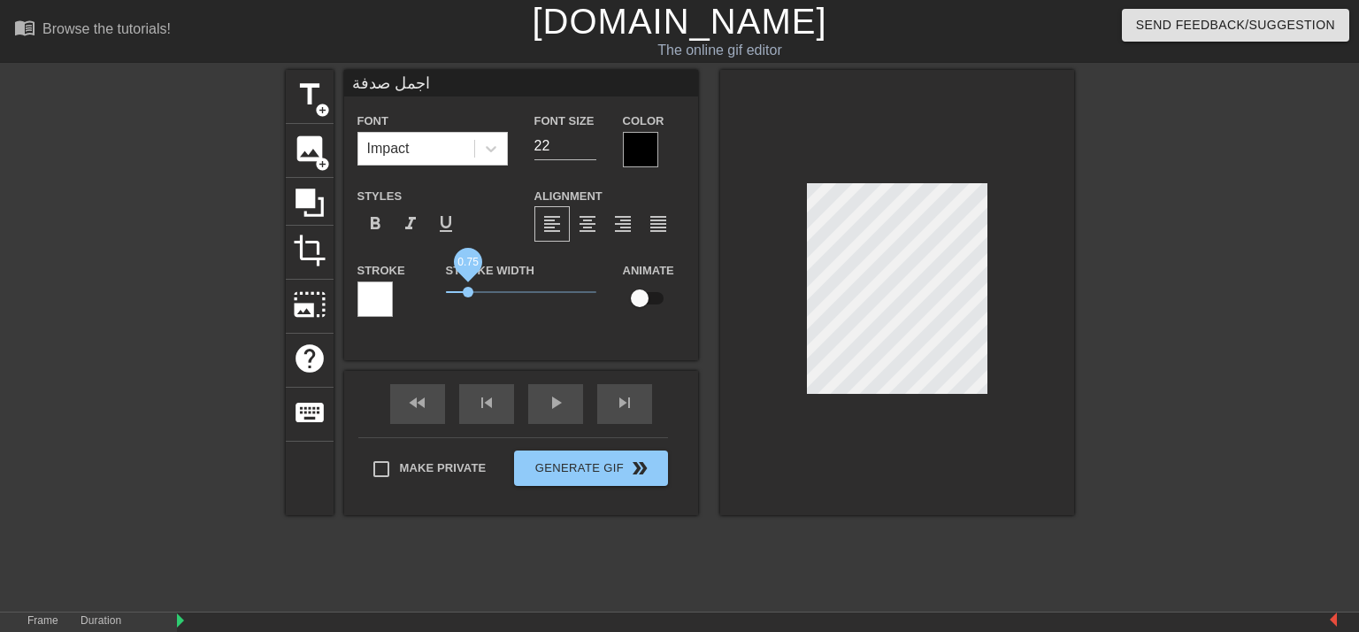
click at [463, 293] on span "0.75" at bounding box center [468, 292] width 11 height 11
click at [379, 225] on div "format_bold" at bounding box center [375, 223] width 35 height 35
click at [482, 145] on icon at bounding box center [491, 149] width 18 height 18
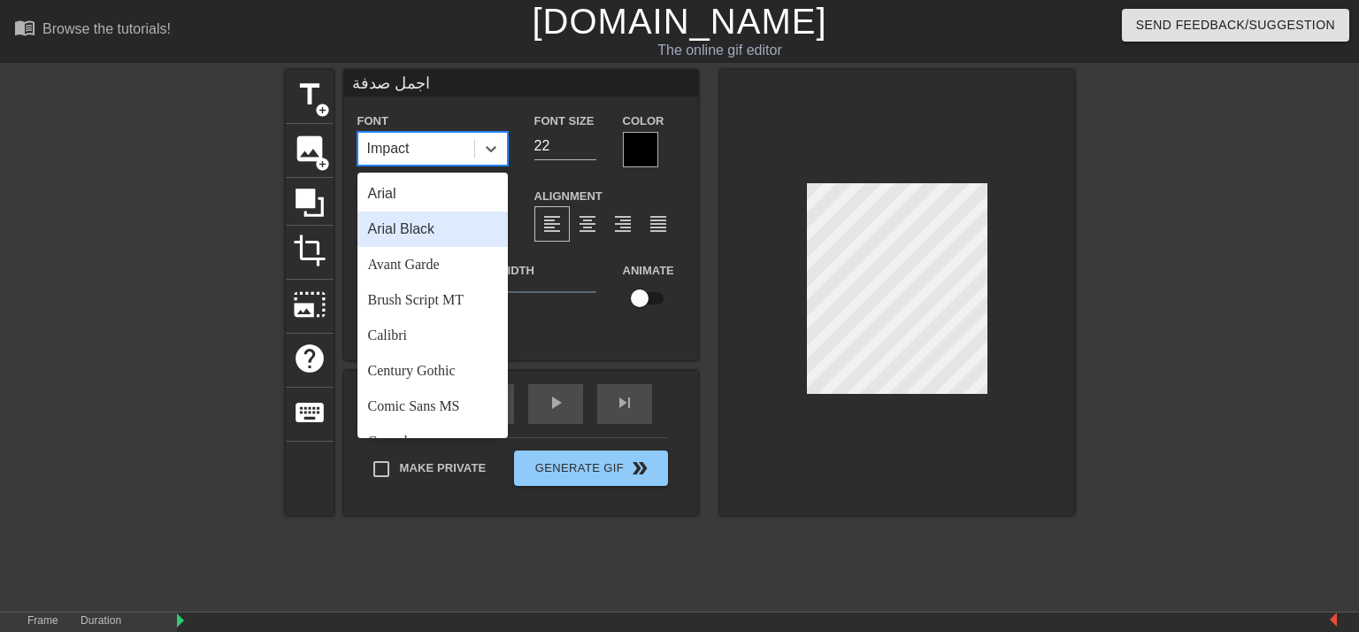
click at [386, 220] on div "Arial Black" at bounding box center [433, 228] width 150 height 35
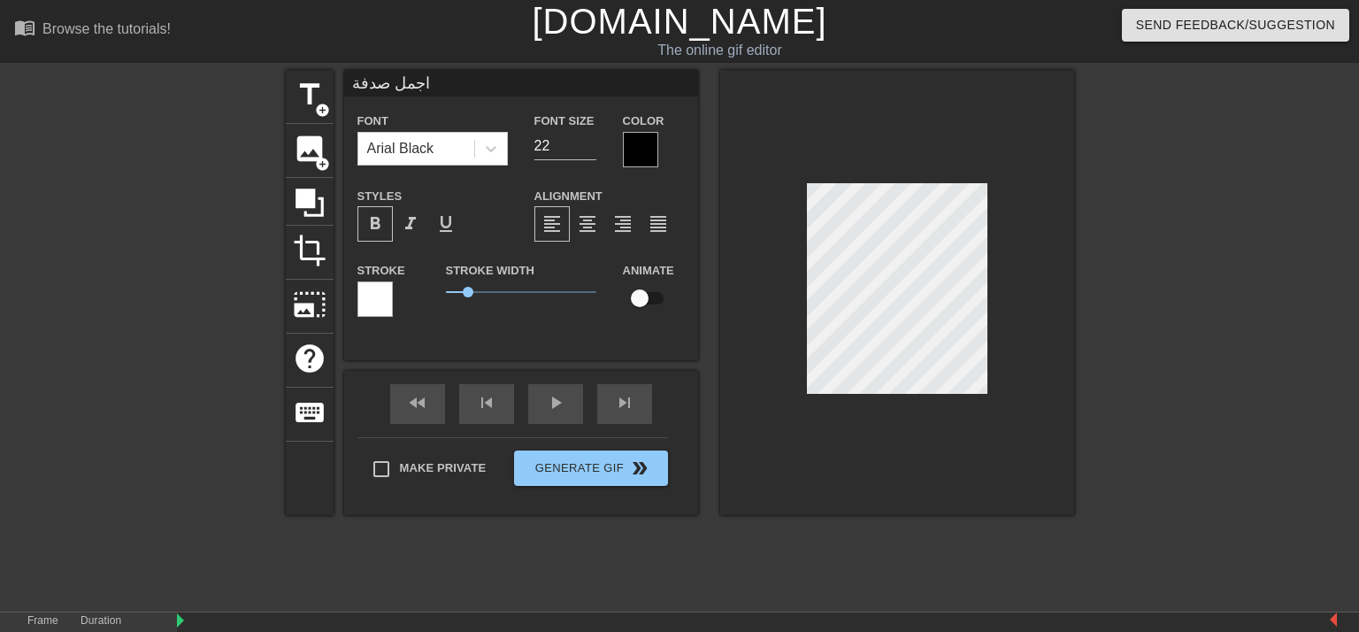
click at [860, 89] on div at bounding box center [897, 292] width 354 height 445
click at [304, 202] on icon at bounding box center [310, 203] width 34 height 34
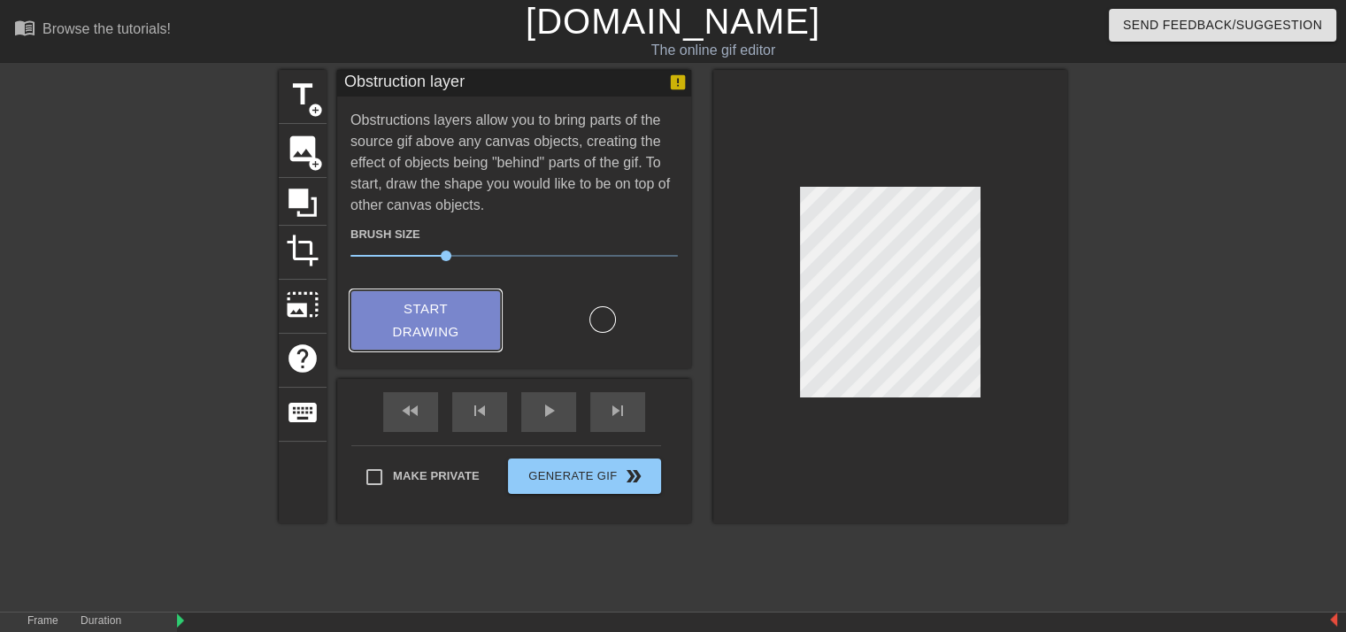
click at [421, 324] on span "Start Drawing" at bounding box center [426, 320] width 108 height 47
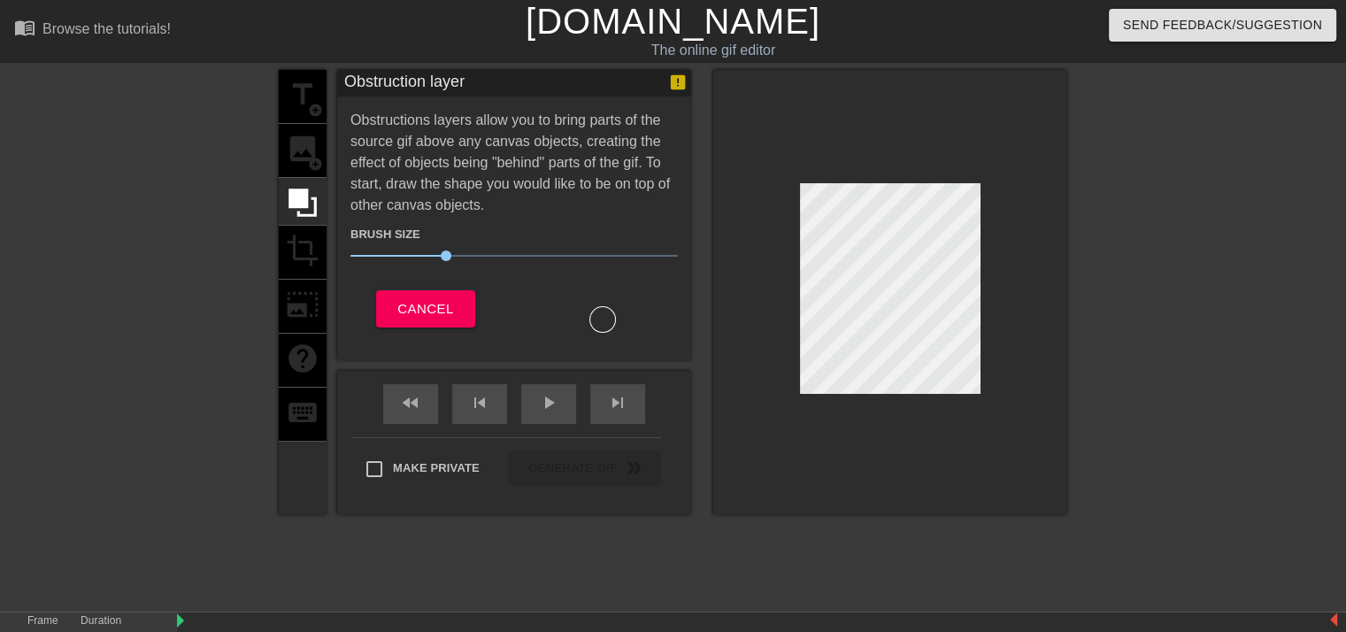
click at [573, 327] on div at bounding box center [602, 314] width 177 height 35
click at [605, 325] on div at bounding box center [602, 314] width 177 height 35
drag, startPoint x: 435, startPoint y: 252, endPoint x: 338, endPoint y: 254, distance: 97.4
click at [349, 254] on span "2" at bounding box center [354, 255] width 11 height 11
drag, startPoint x: 416, startPoint y: 258, endPoint x: 358, endPoint y: 281, distance: 62.0
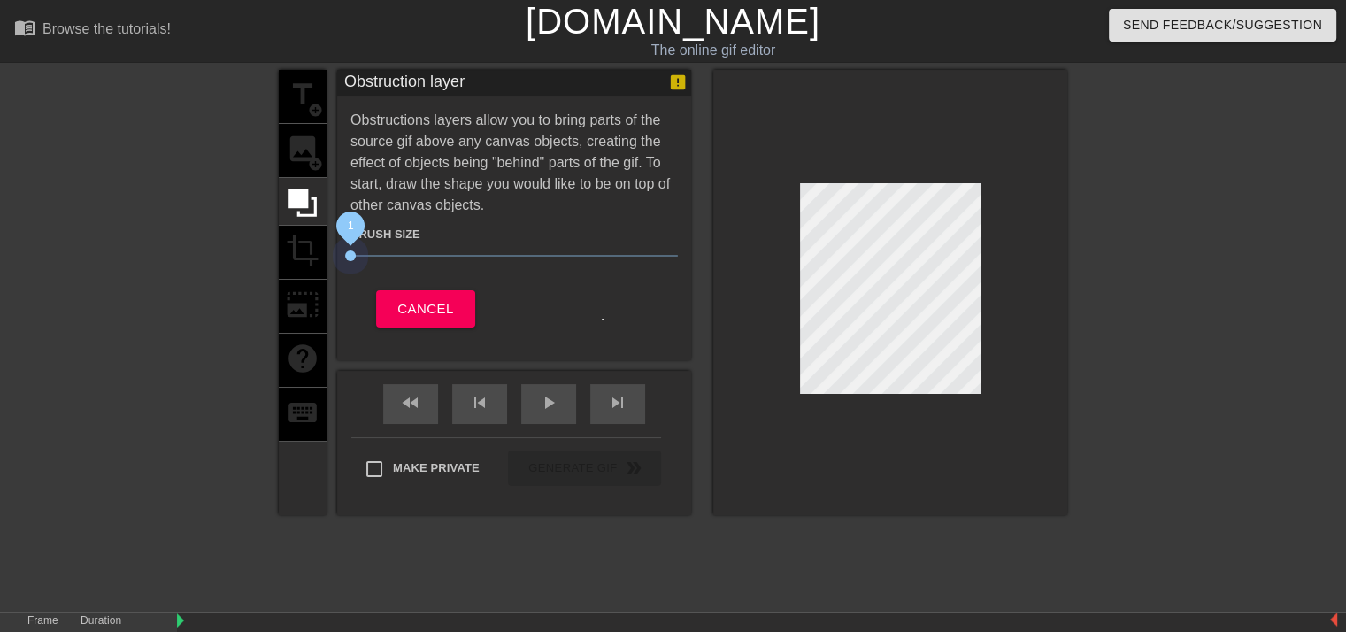
click at [350, 273] on div "Brush Size 1 Cancel" at bounding box center [513, 272] width 327 height 112
click at [419, 314] on span "Cancel" at bounding box center [425, 308] width 56 height 23
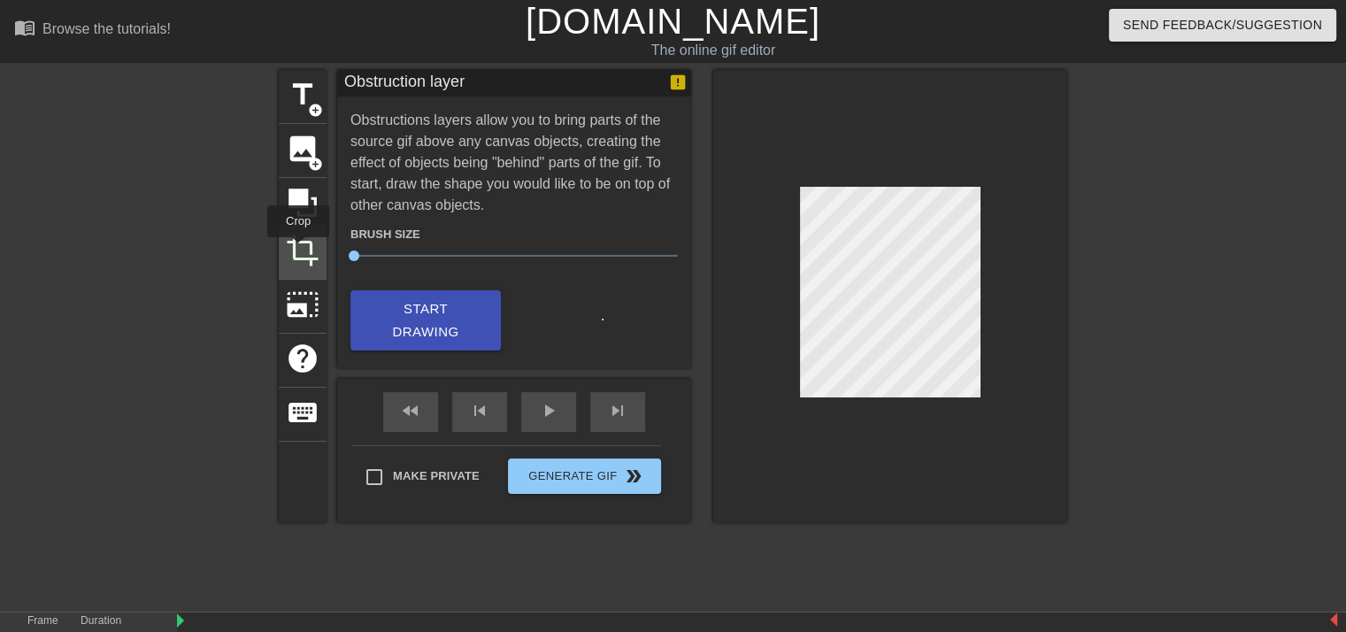
click at [299, 249] on span "crop" at bounding box center [303, 251] width 34 height 34
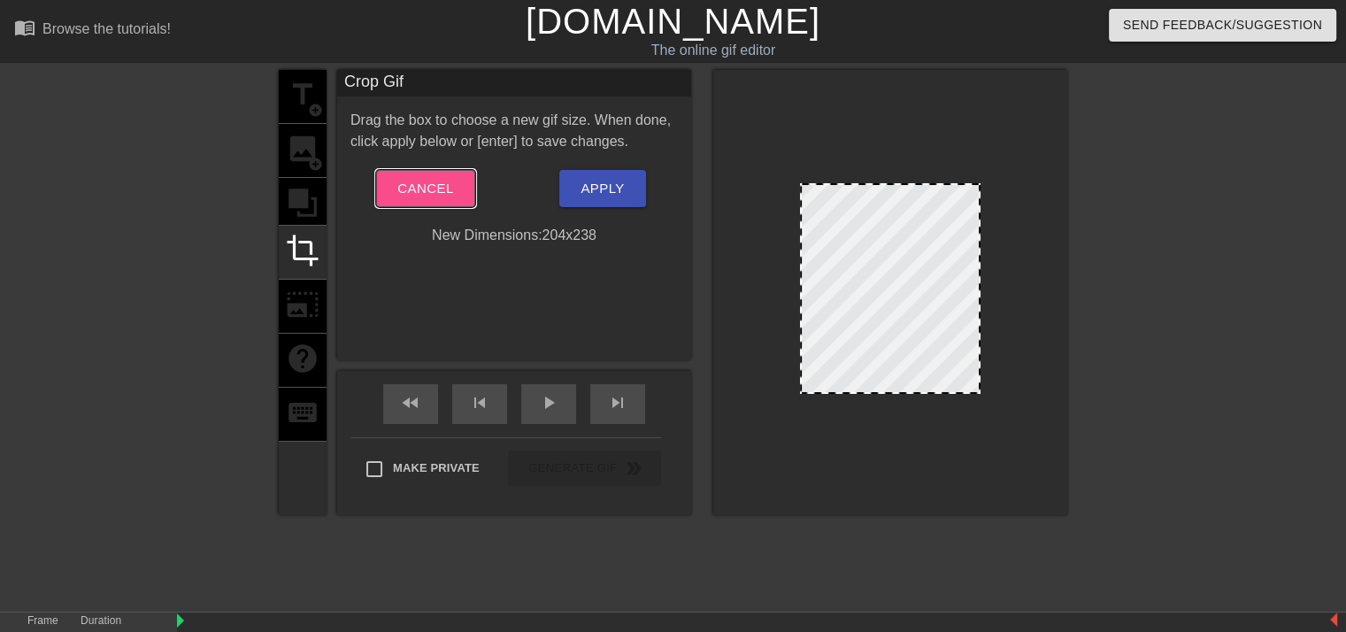
click at [453, 188] on button "Cancel" at bounding box center [425, 188] width 98 height 37
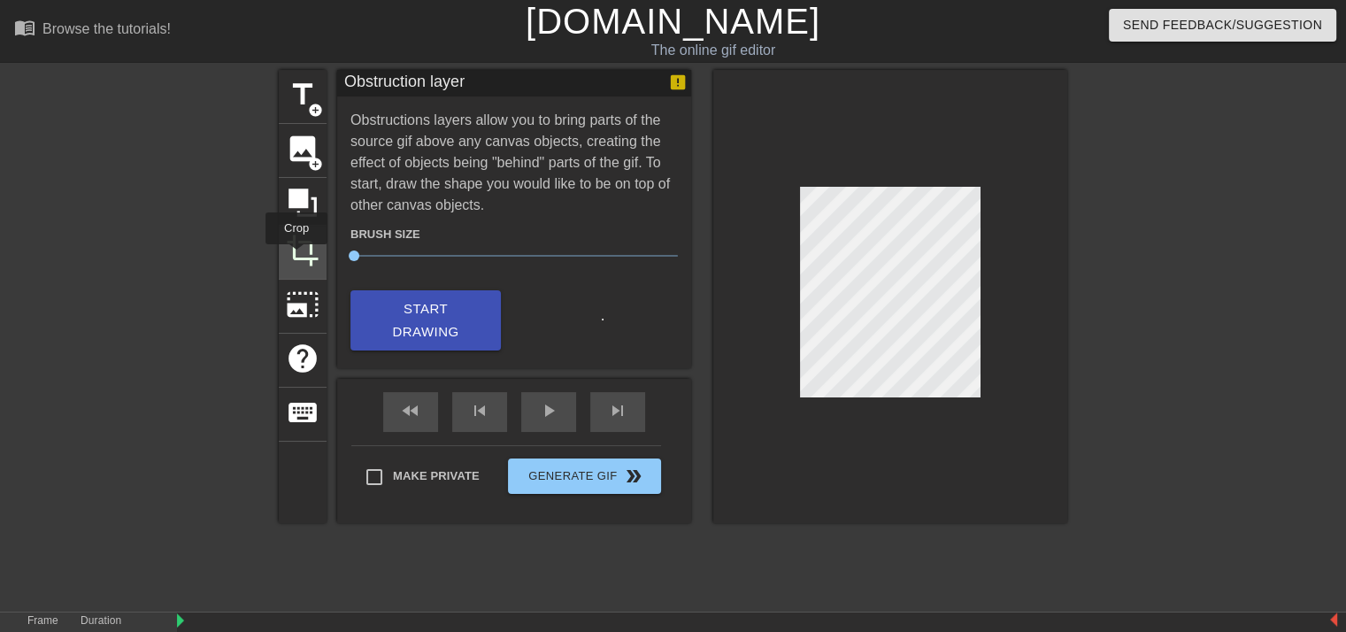
click at [296, 257] on span "crop" at bounding box center [303, 251] width 34 height 34
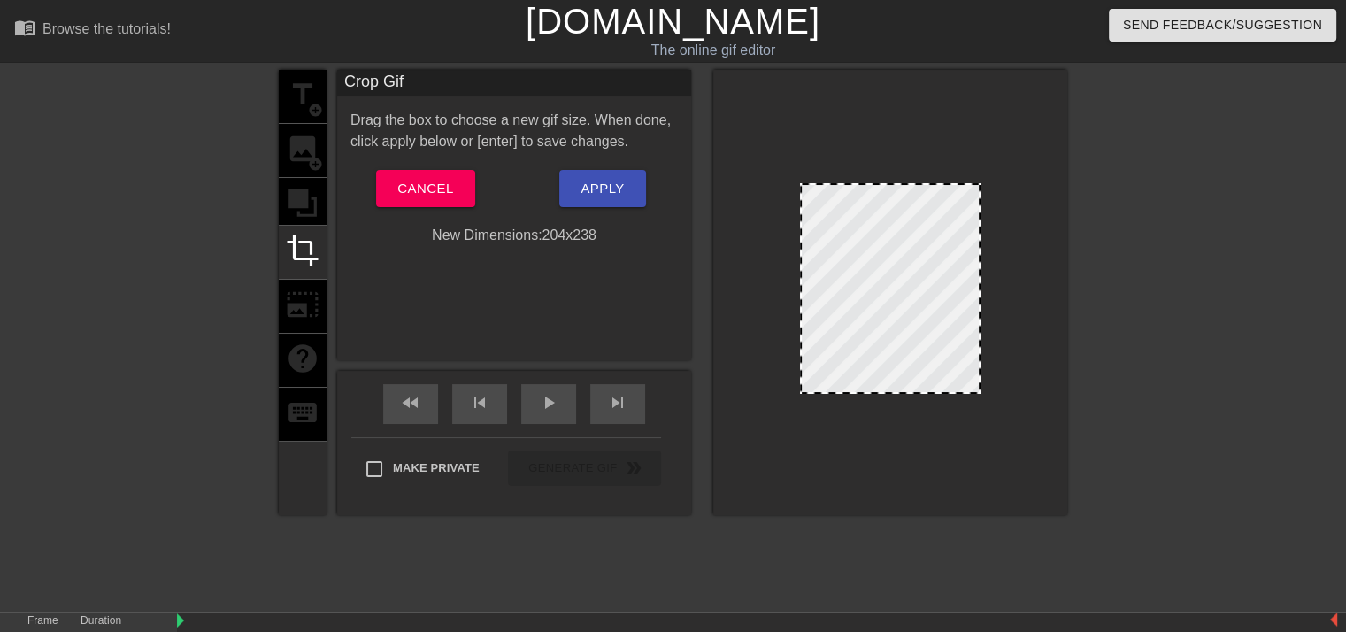
click at [917, 348] on div at bounding box center [890, 288] width 181 height 211
click at [902, 351] on div at bounding box center [890, 288] width 181 height 211
click at [893, 351] on div at bounding box center [890, 288] width 181 height 211
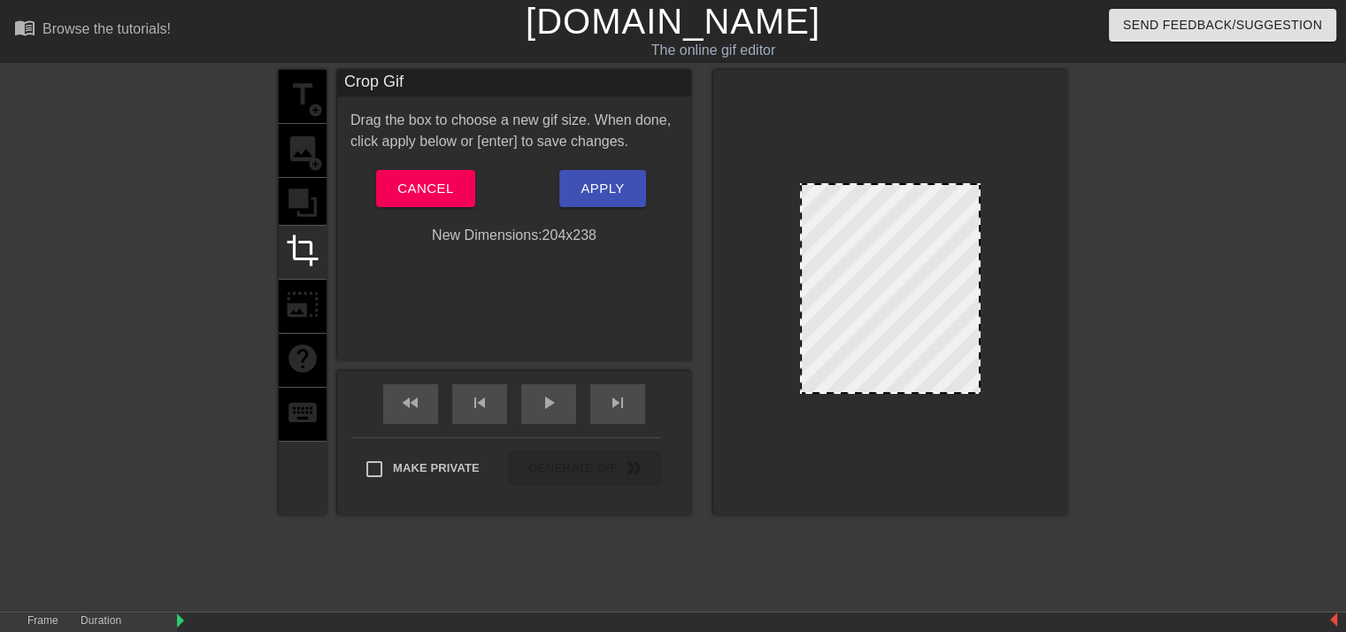
drag, startPoint x: 965, startPoint y: 389, endPoint x: 1030, endPoint y: 352, distance: 74.5
click at [1030, 352] on div at bounding box center [890, 292] width 354 height 445
click at [428, 175] on button "Cancel" at bounding box center [425, 188] width 98 height 37
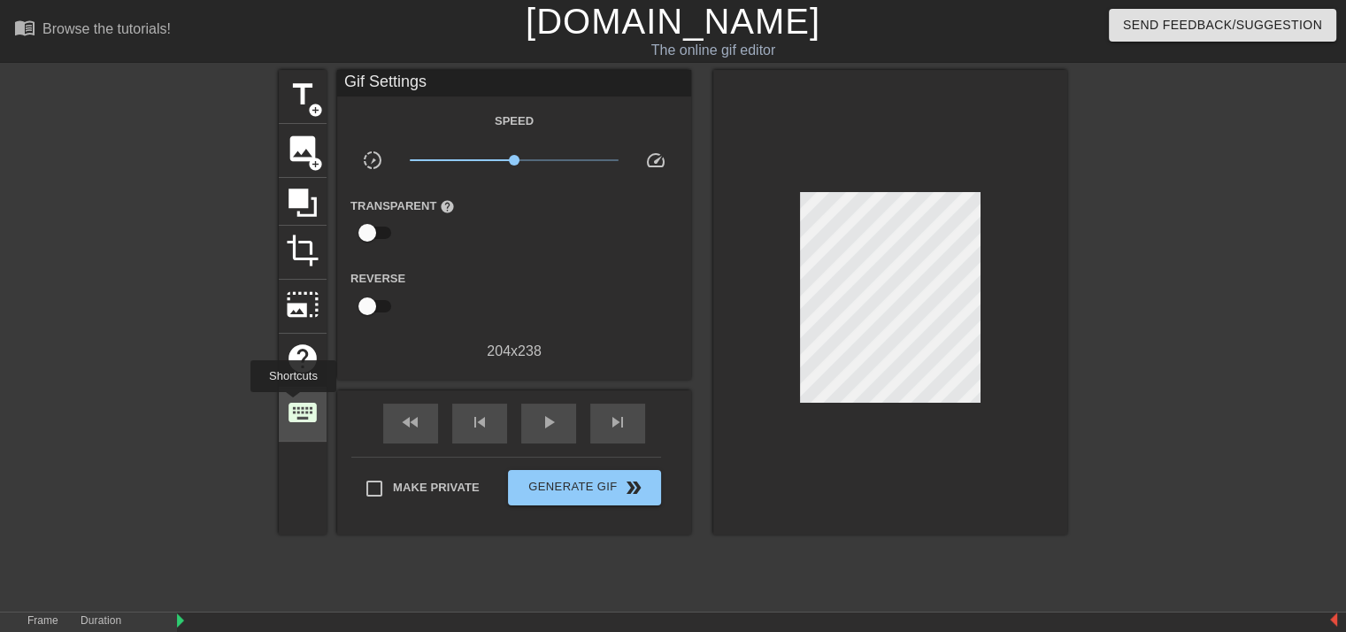
click at [293, 404] on span "keyboard" at bounding box center [303, 413] width 34 height 34
click at [290, 96] on span "title" at bounding box center [303, 95] width 34 height 34
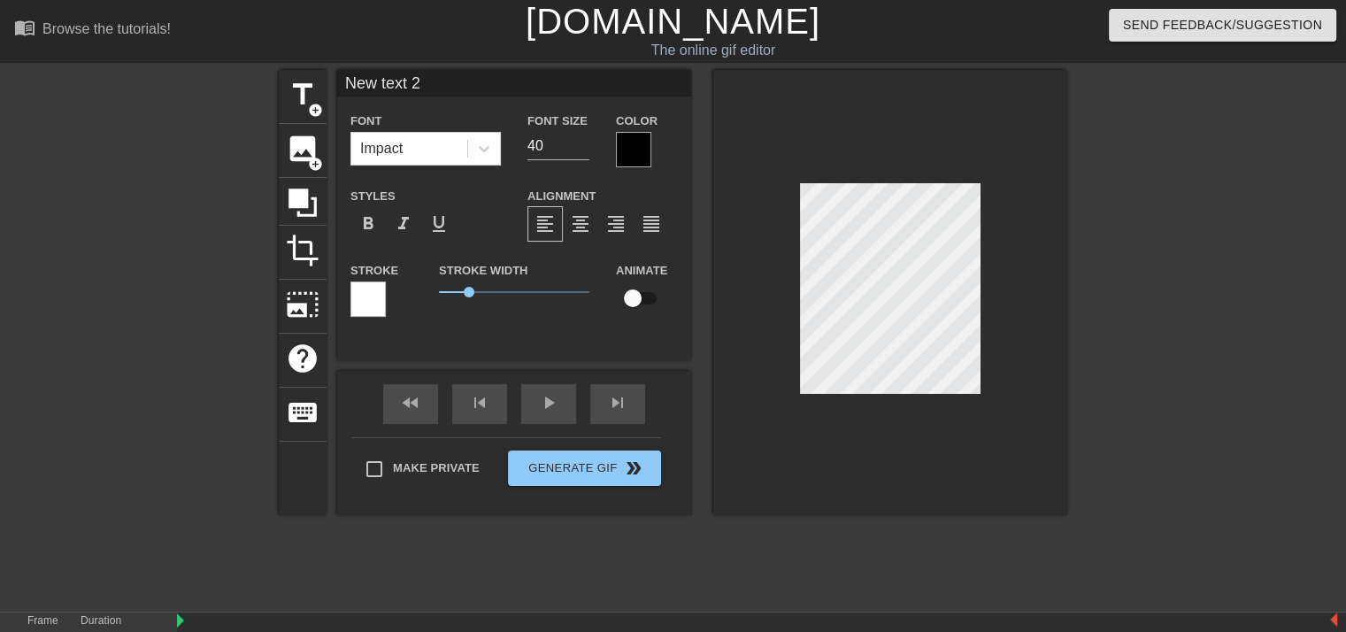
click at [616, 147] on div at bounding box center [633, 149] width 35 height 35
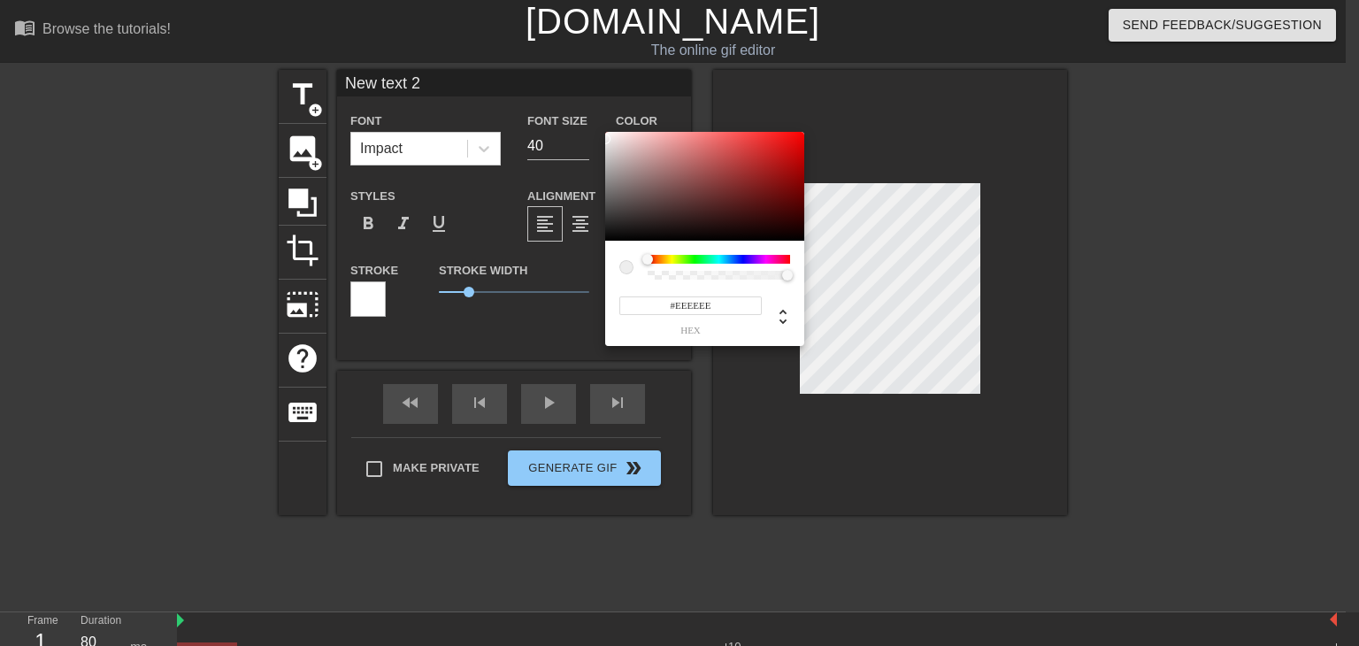
type input "#FFFFFF"
drag, startPoint x: 642, startPoint y: 202, endPoint x: 569, endPoint y: 106, distance: 120.5
click at [569, 106] on div "#FFFFFF hex" at bounding box center [679, 323] width 1359 height 646
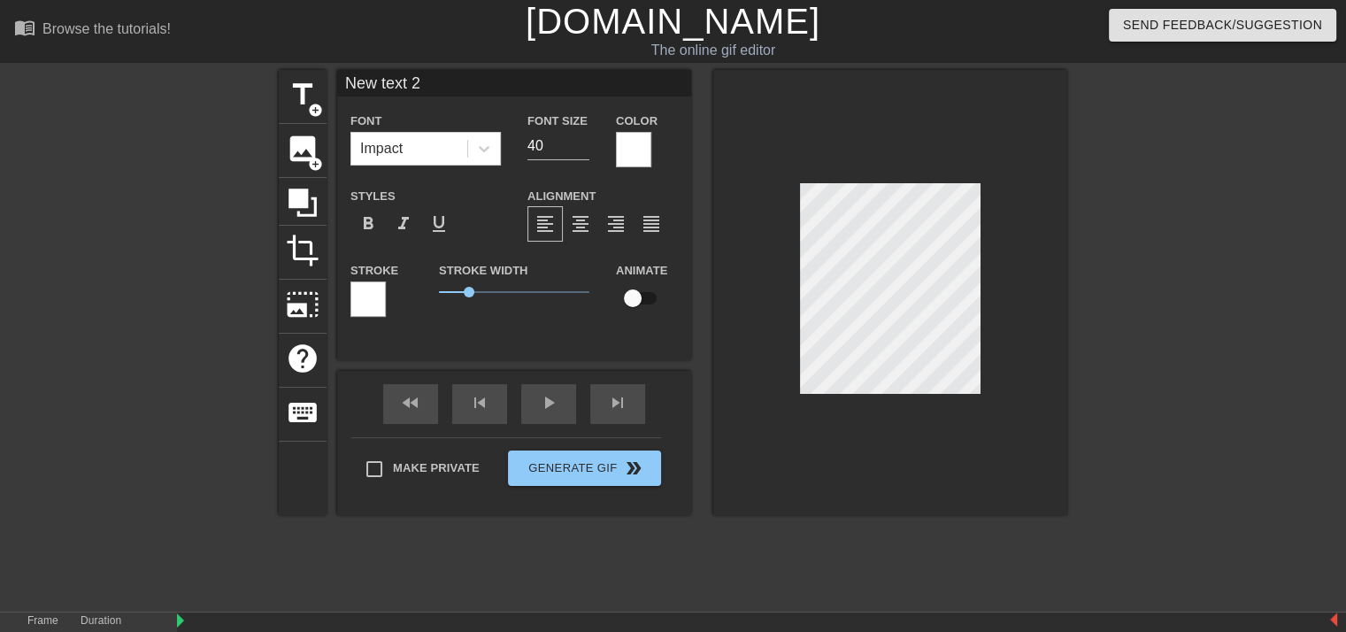
click at [873, 432] on div at bounding box center [890, 292] width 354 height 445
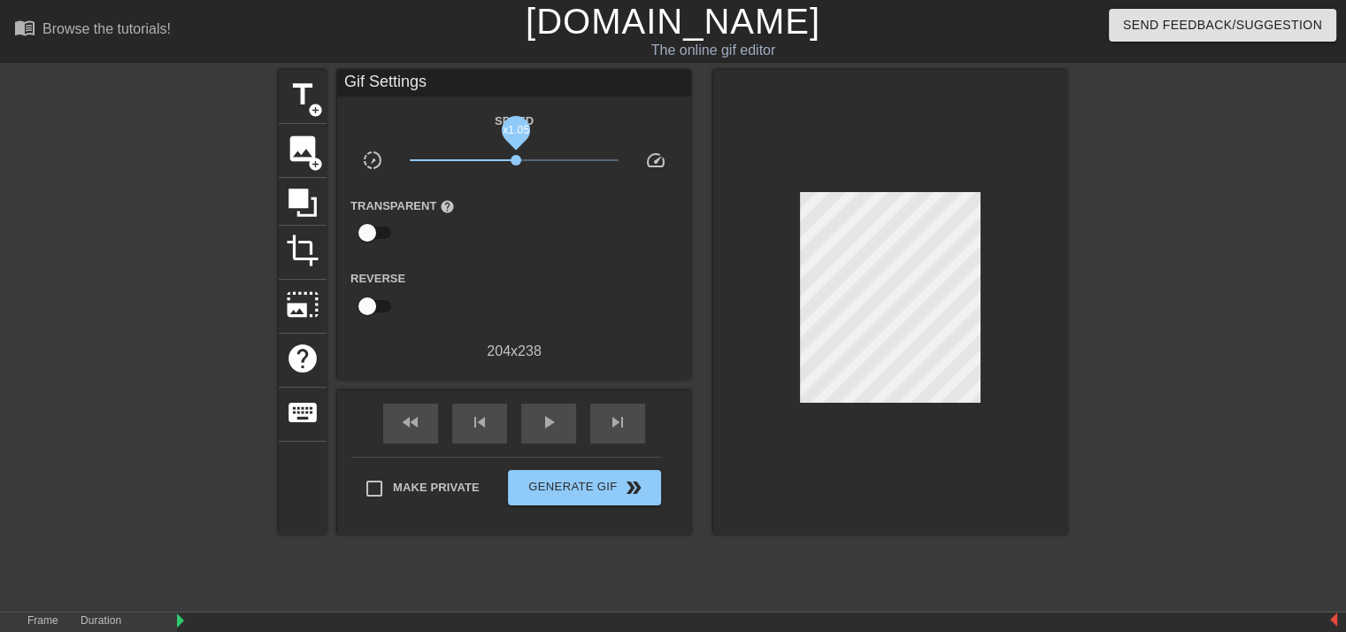
click at [499, 150] on span "x1.05" at bounding box center [515, 160] width 210 height 21
drag, startPoint x: 299, startPoint y: 93, endPoint x: 496, endPoint y: 212, distance: 229.9
click at [460, 196] on div "title add_circle image add_circle crop photo_size_select_large help keyboard Gi…" at bounding box center [673, 302] width 788 height 465
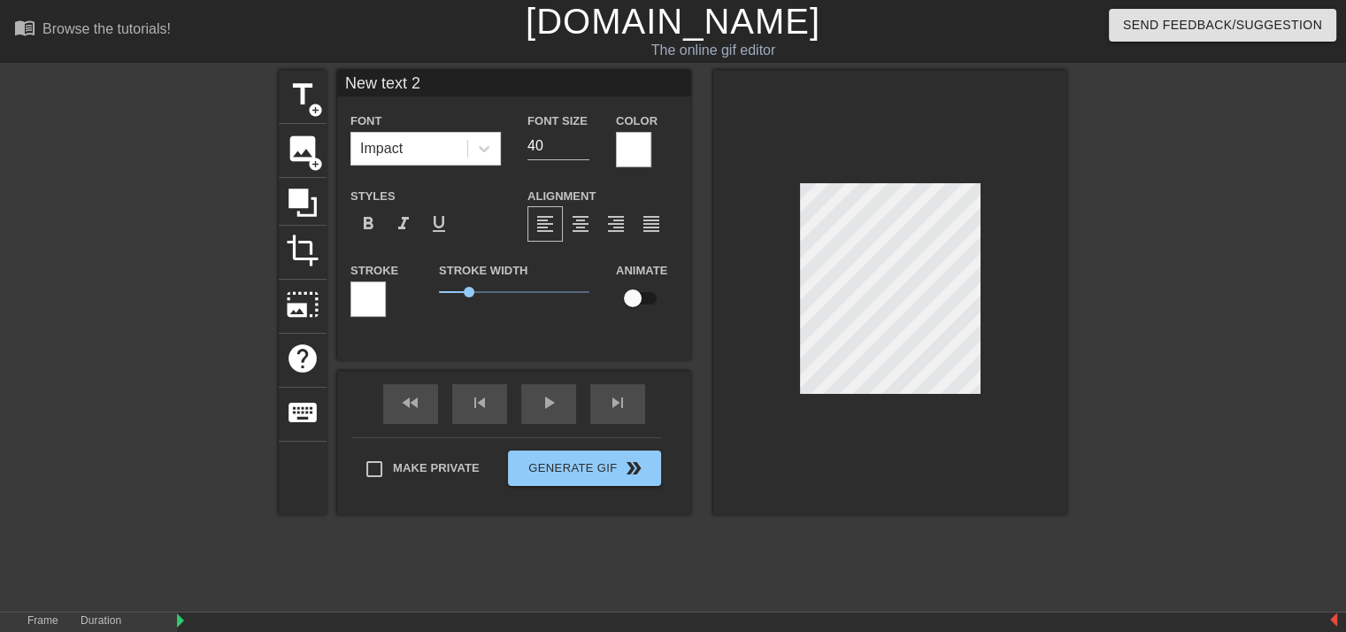
click at [368, 298] on div at bounding box center [367, 298] width 35 height 35
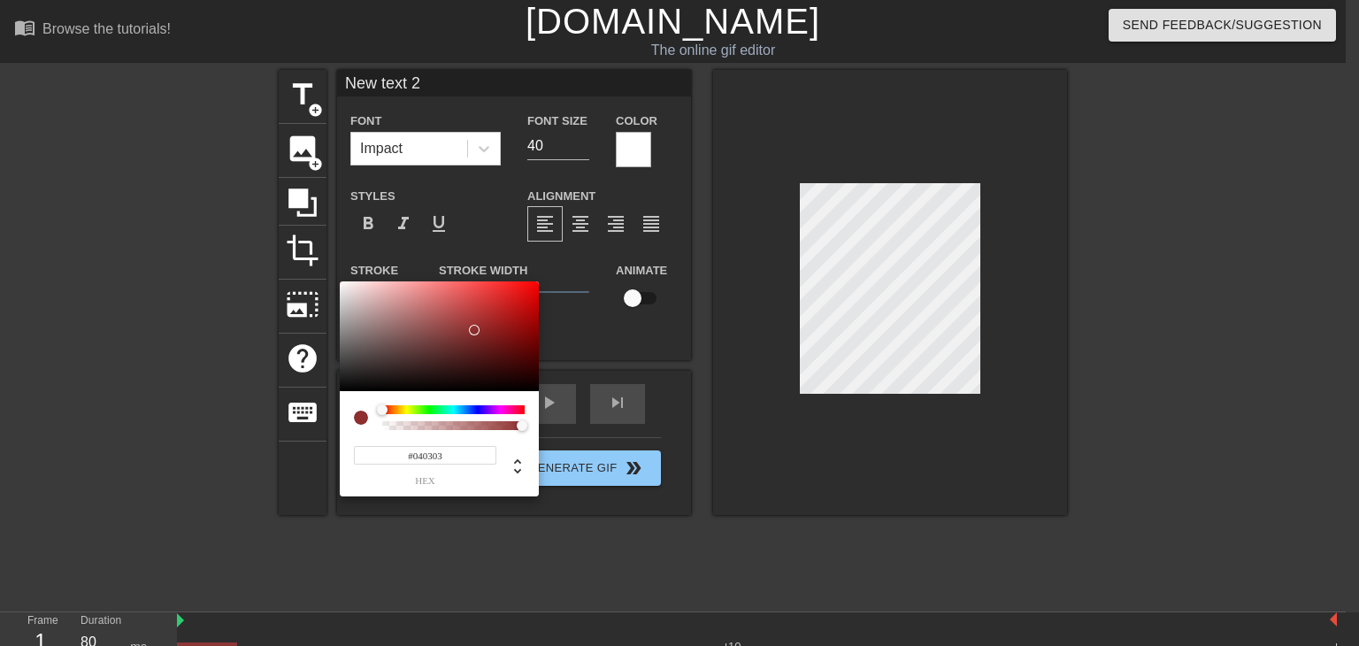
drag, startPoint x: 461, startPoint y: 312, endPoint x: 381, endPoint y: 388, distance: 110.2
click at [381, 388] on div at bounding box center [439, 336] width 199 height 110
click at [433, 454] on input "#080606" at bounding box center [425, 455] width 142 height 19
click at [481, 358] on div at bounding box center [439, 336] width 199 height 110
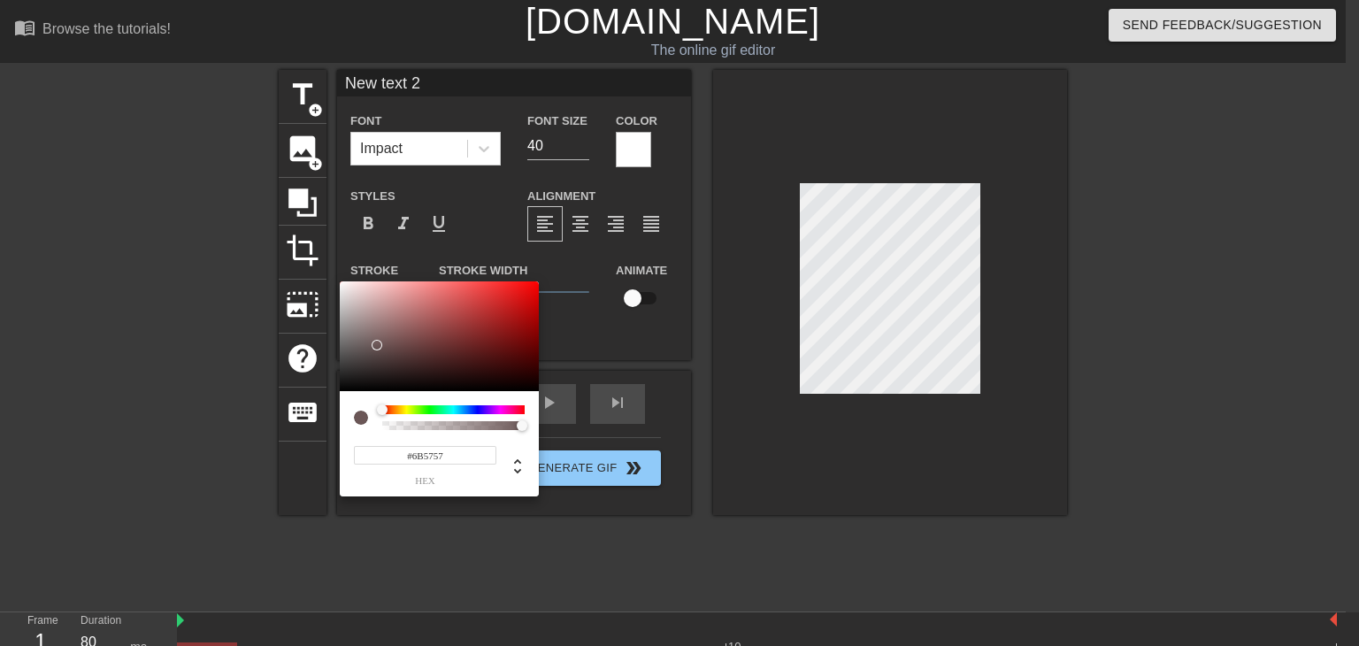
type input "#655252"
drag, startPoint x: 496, startPoint y: 348, endPoint x: 376, endPoint y: 348, distance: 119.5
click at [376, 348] on div at bounding box center [439, 336] width 199 height 110
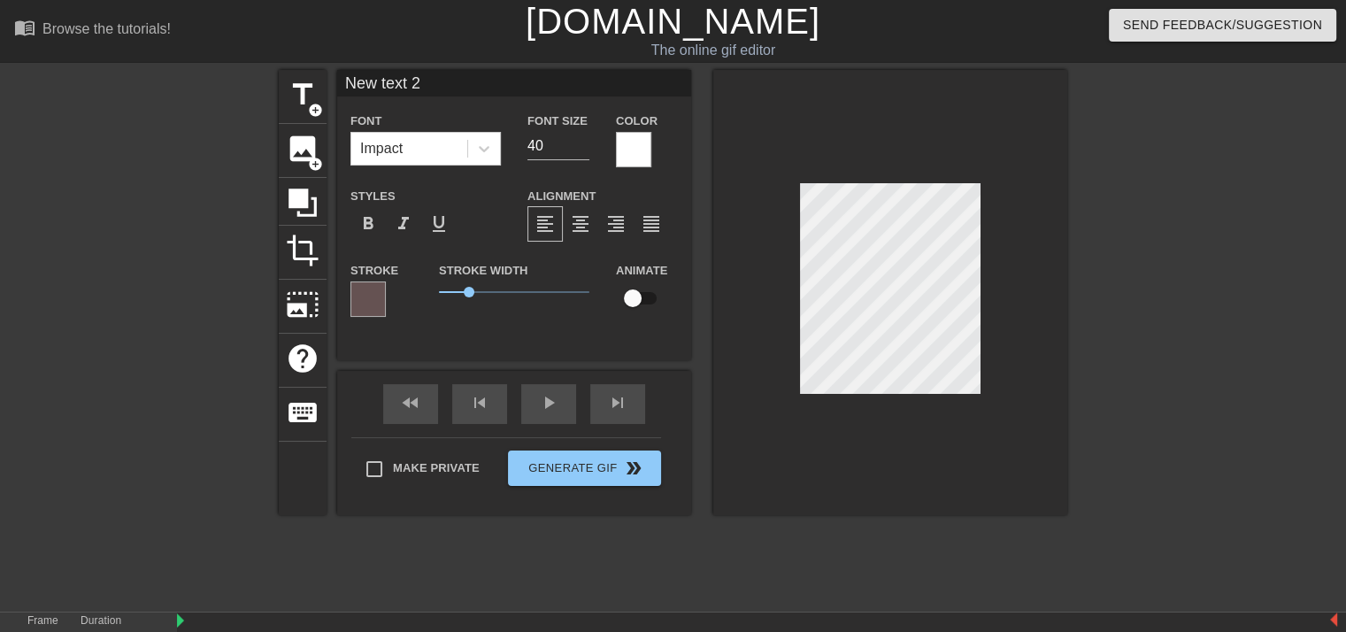
click at [758, 132] on div at bounding box center [890, 292] width 354 height 445
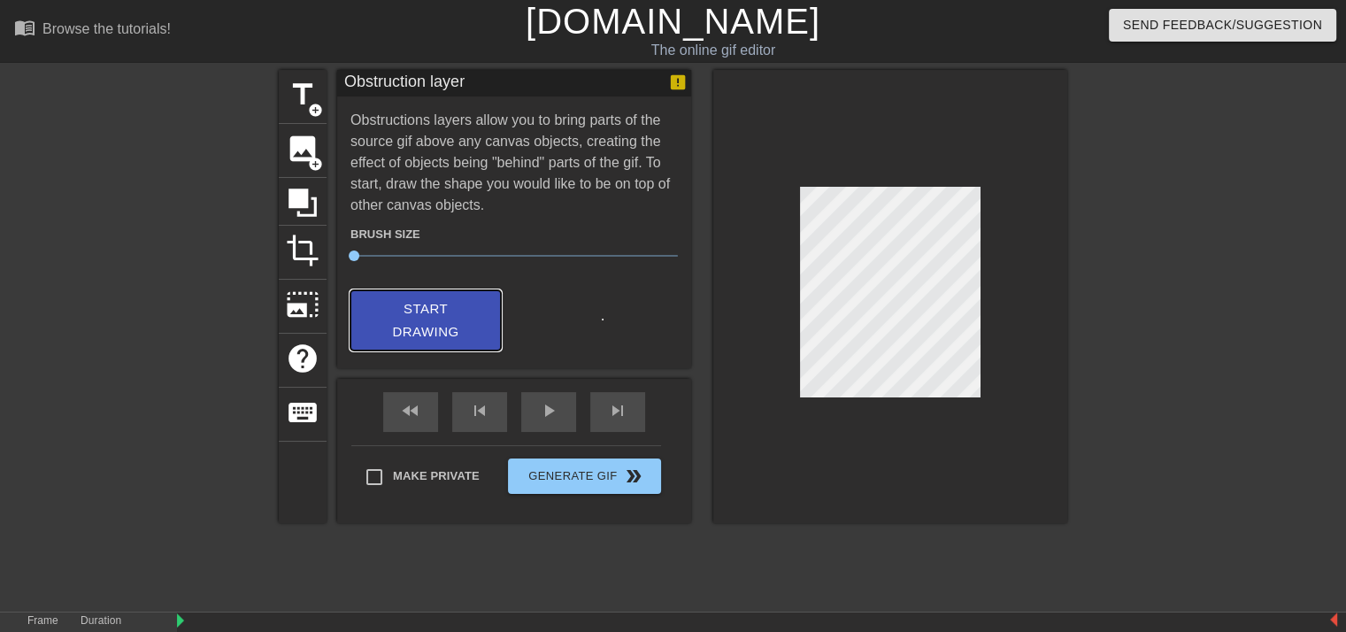
click at [446, 334] on span "Start Drawing" at bounding box center [426, 320] width 108 height 47
click at [171, 612] on div "Duration 80 ms" at bounding box center [120, 637] width 106 height 51
click at [185, 612] on div at bounding box center [757, 621] width 1160 height 18
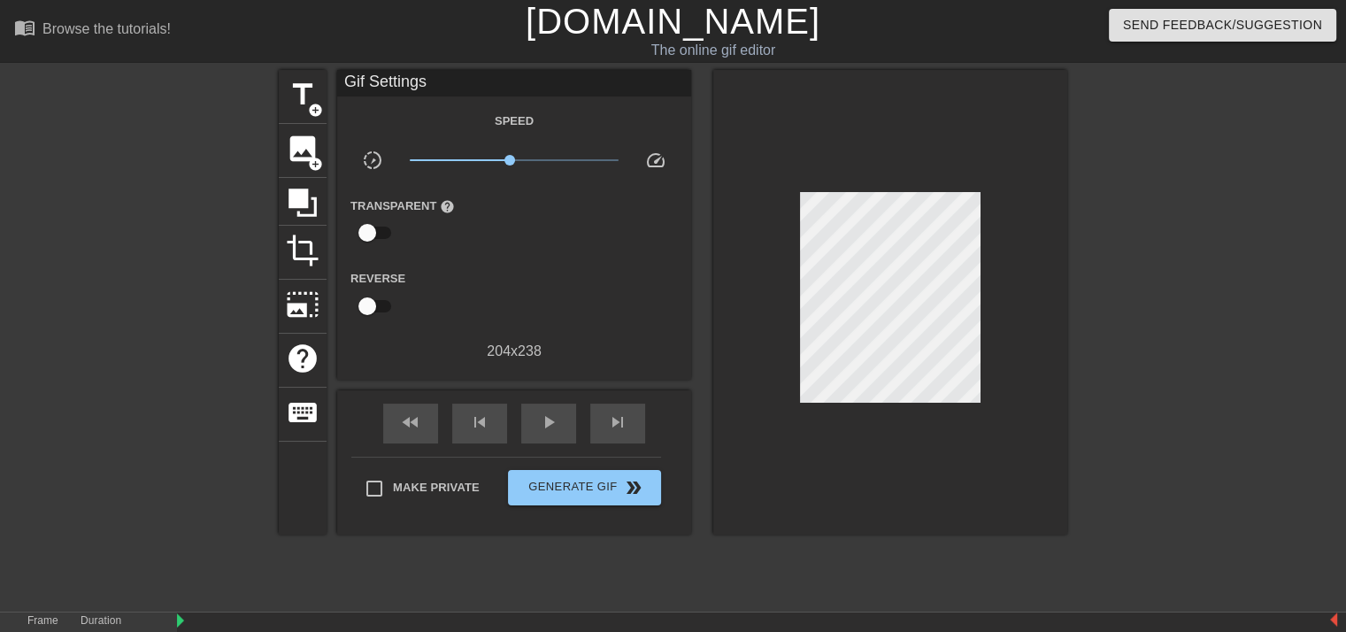
click at [227, 0] on div "menu_book Browse the tutorials!" at bounding box center [229, 30] width 431 height 61
